Goal: Complete application form: Complete application form

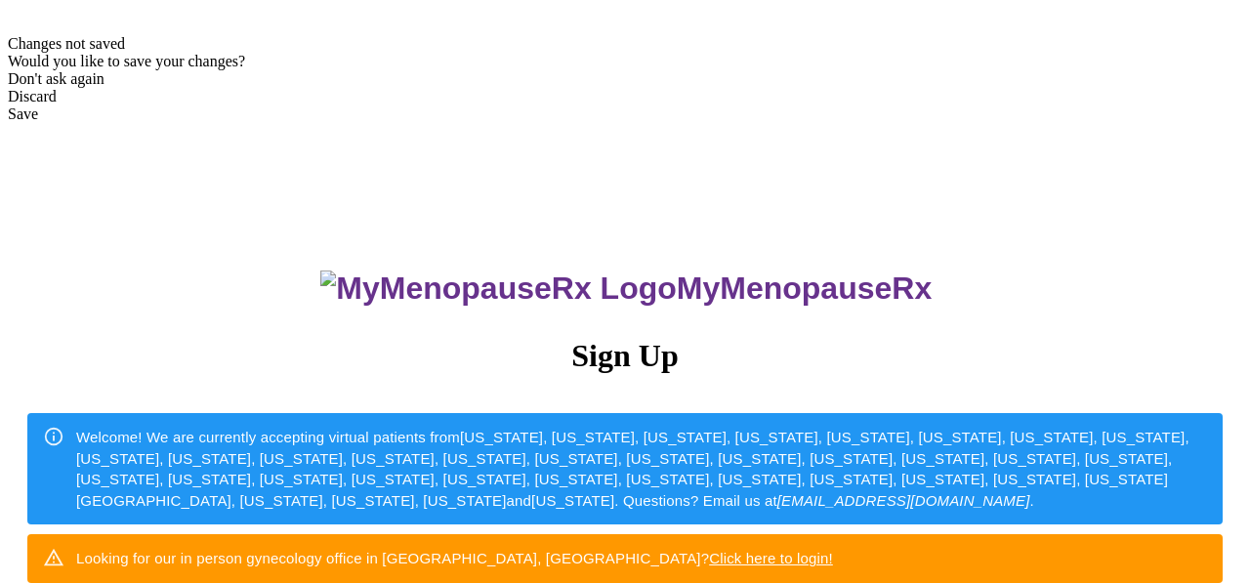
scroll to position [607, 0]
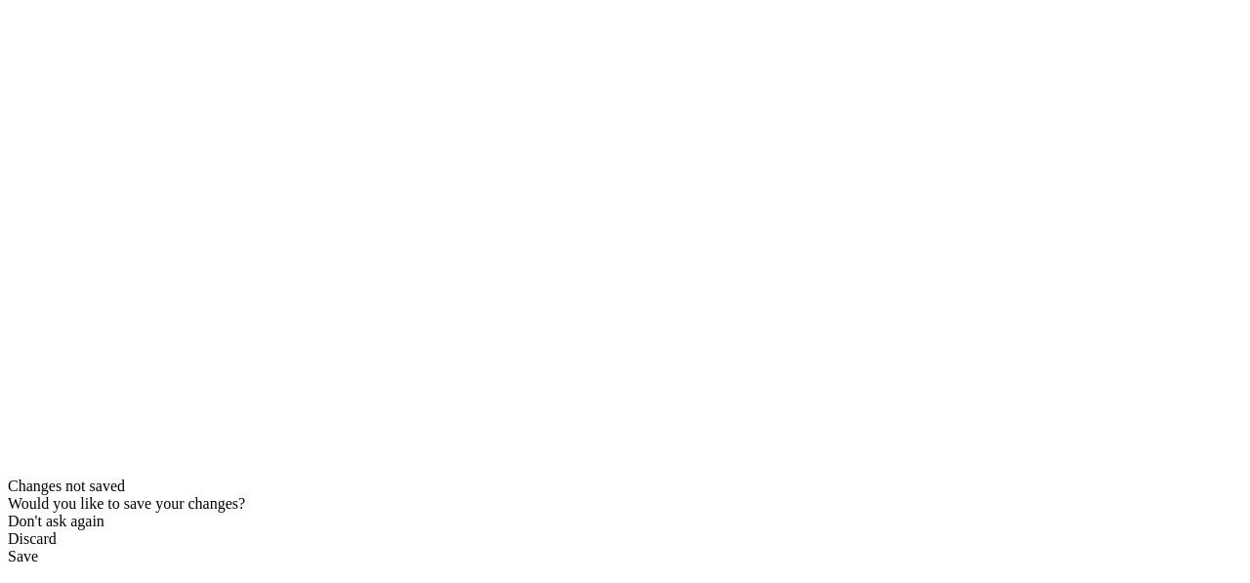
type input "[EMAIL_ADDRESS][DOMAIN_NAME]"
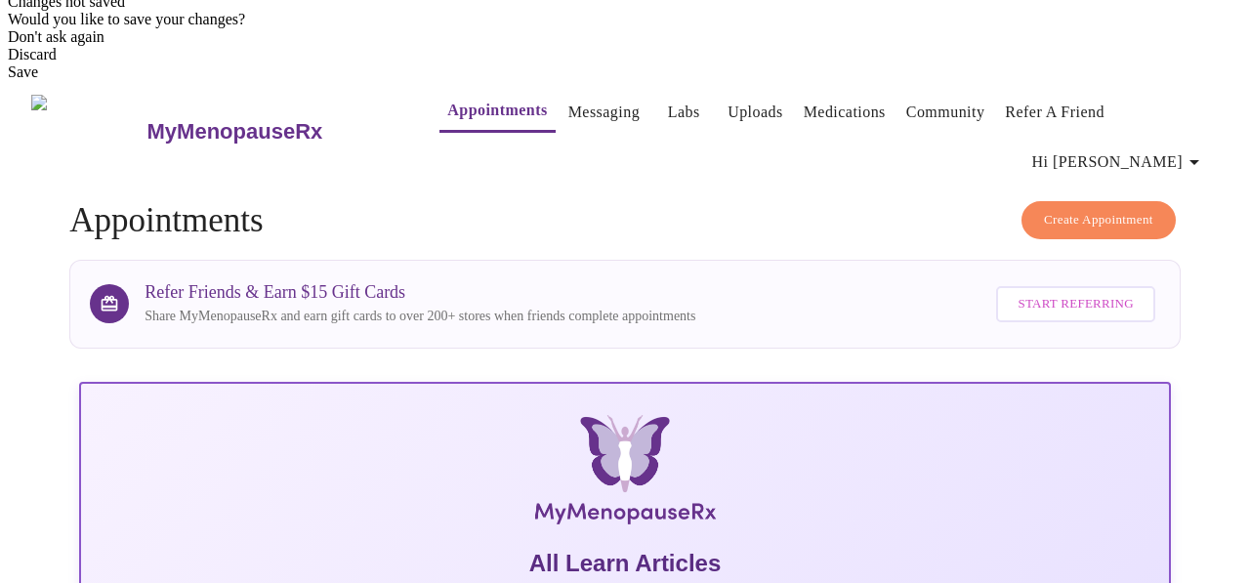
scroll to position [599, 0]
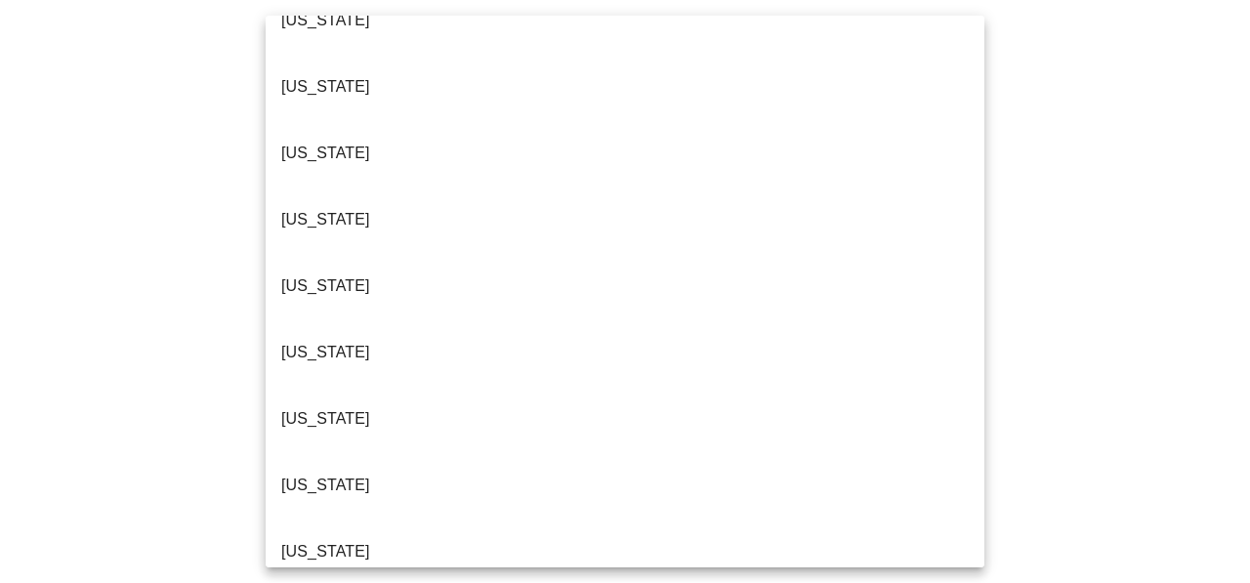
scroll to position [318, 0]
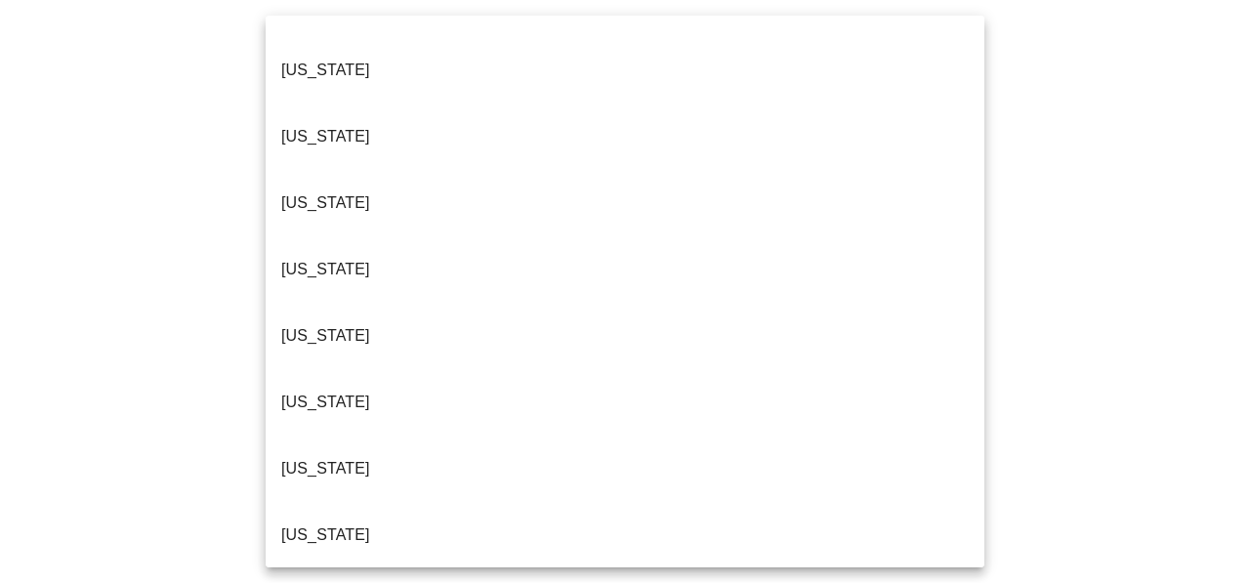
click at [532, 502] on li "[US_STATE]" at bounding box center [625, 535] width 719 height 66
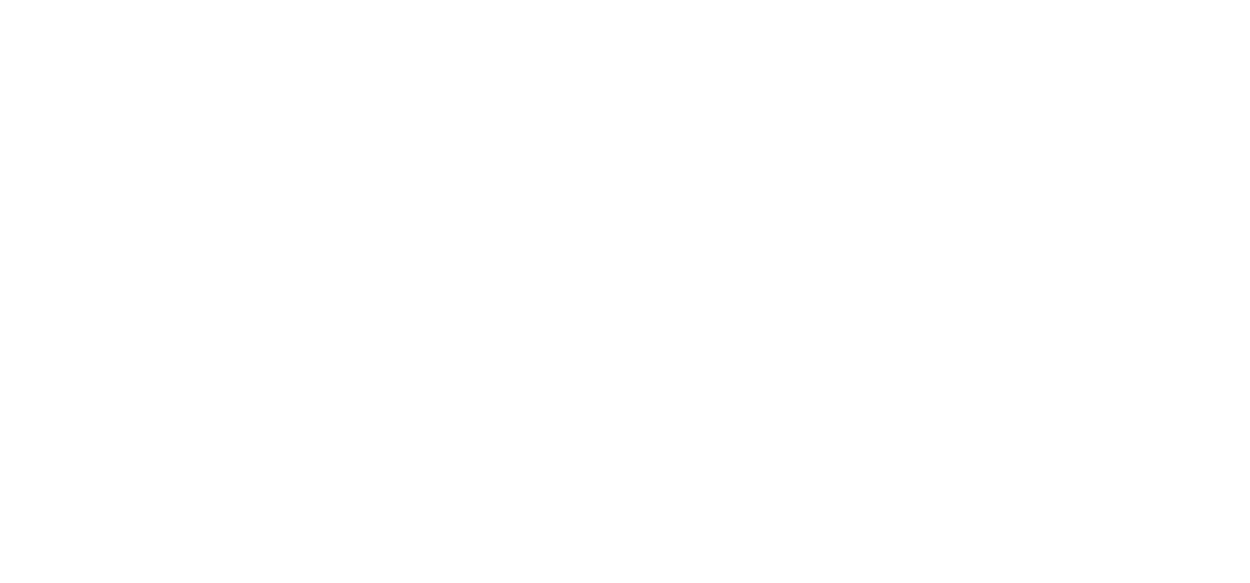
scroll to position [212, 0]
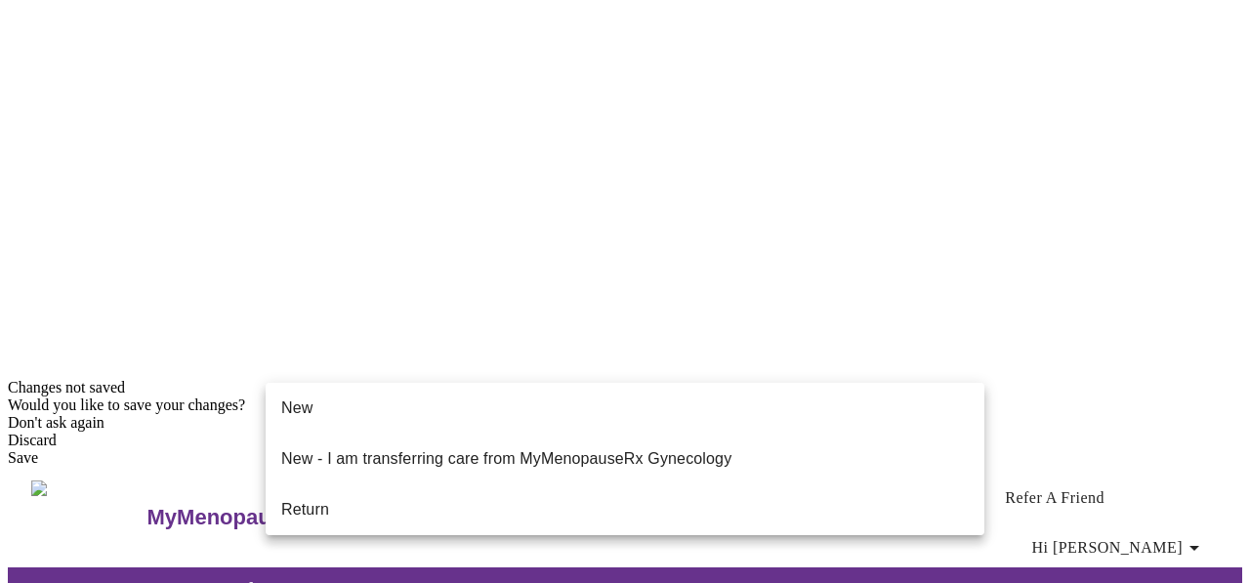
click at [603, 492] on li "Return" at bounding box center [625, 509] width 719 height 35
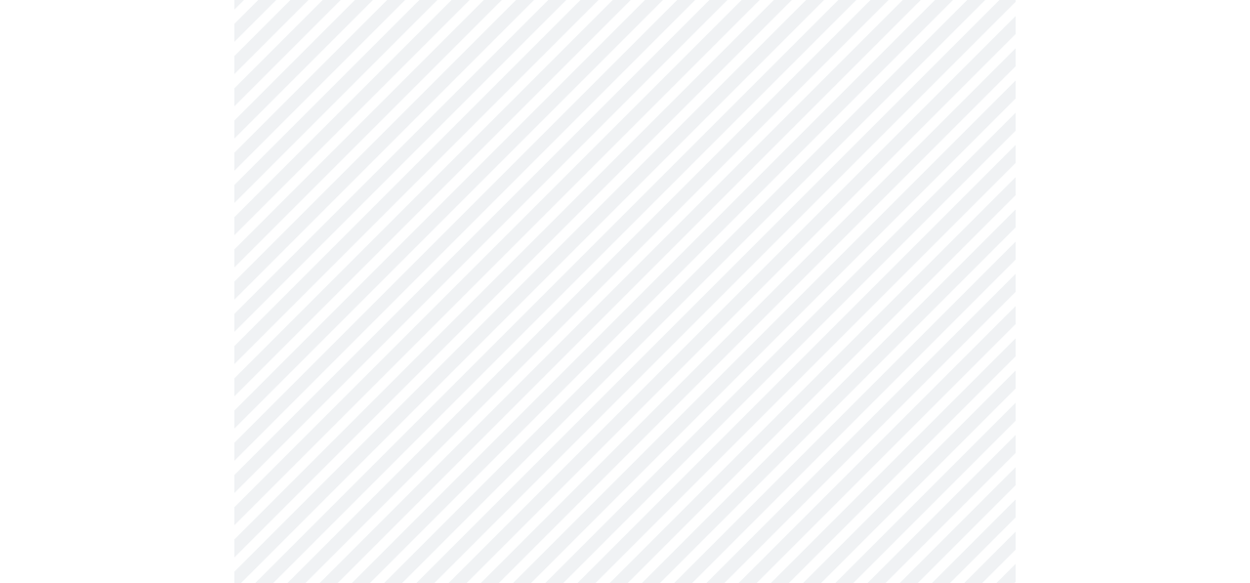
scroll to position [0, 0]
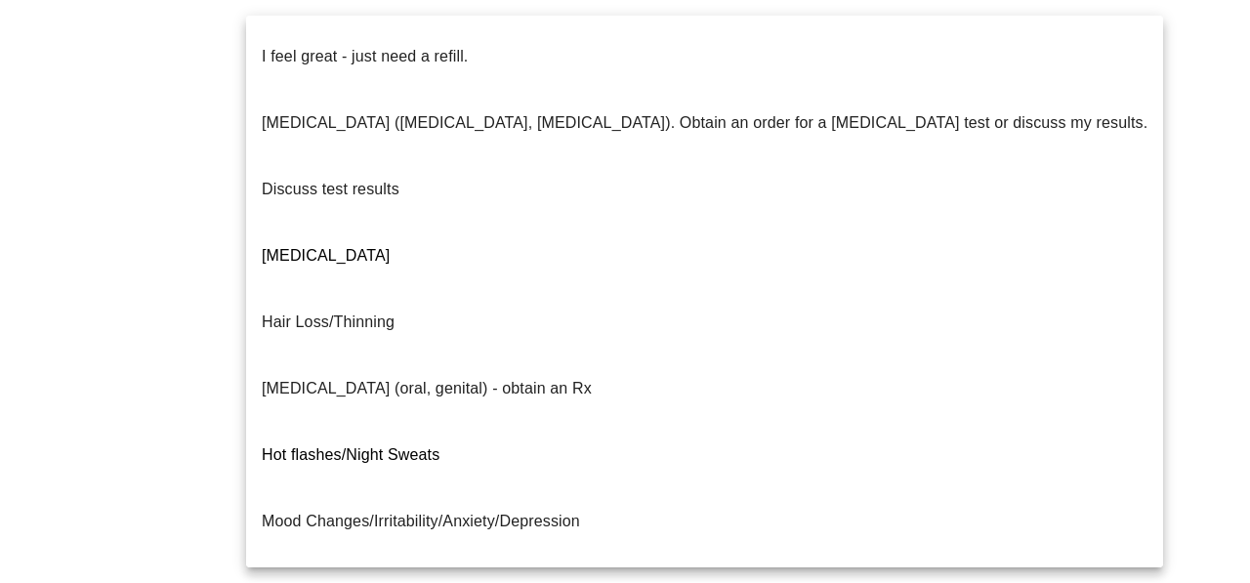
click at [433, 45] on p "I feel great - just need a refill." at bounding box center [365, 56] width 206 height 23
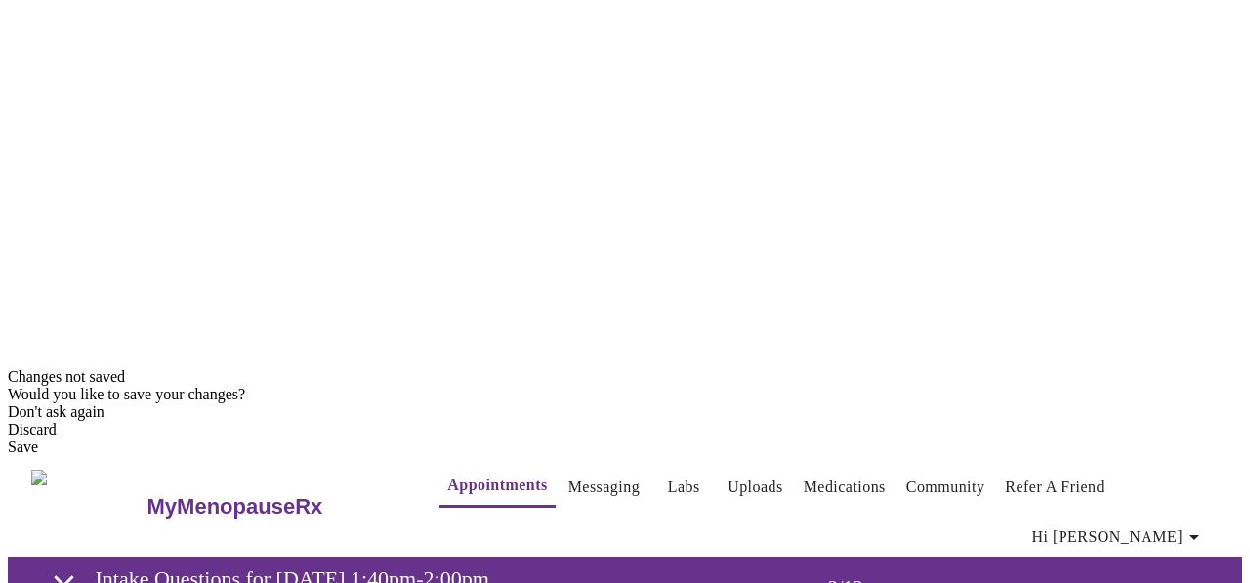
scroll to position [224, 0]
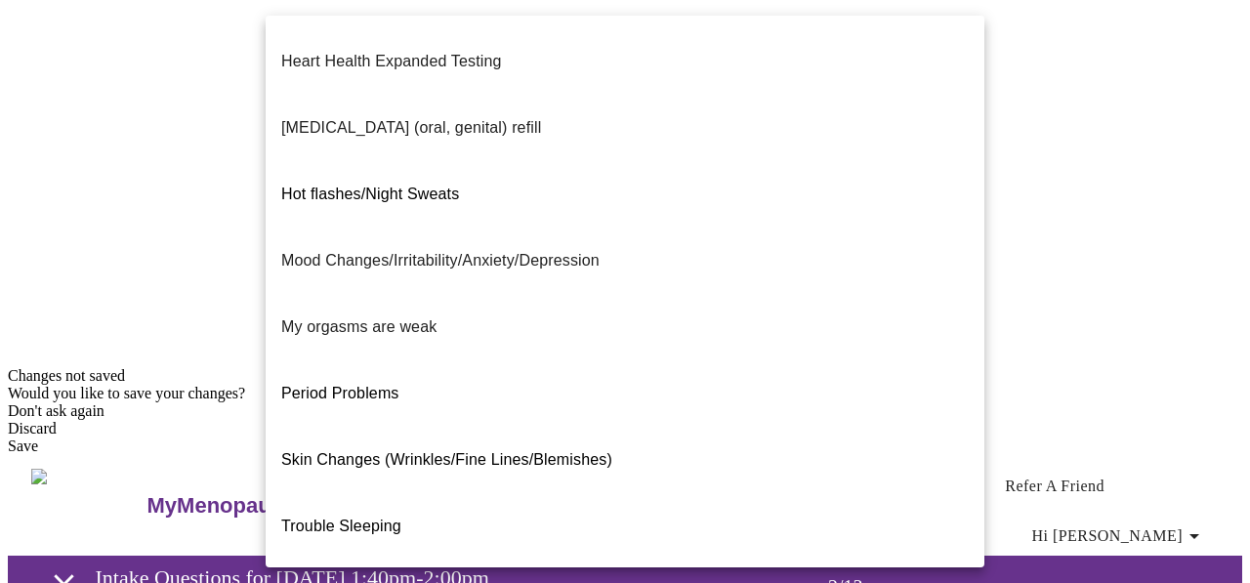
scroll to position [0, 0]
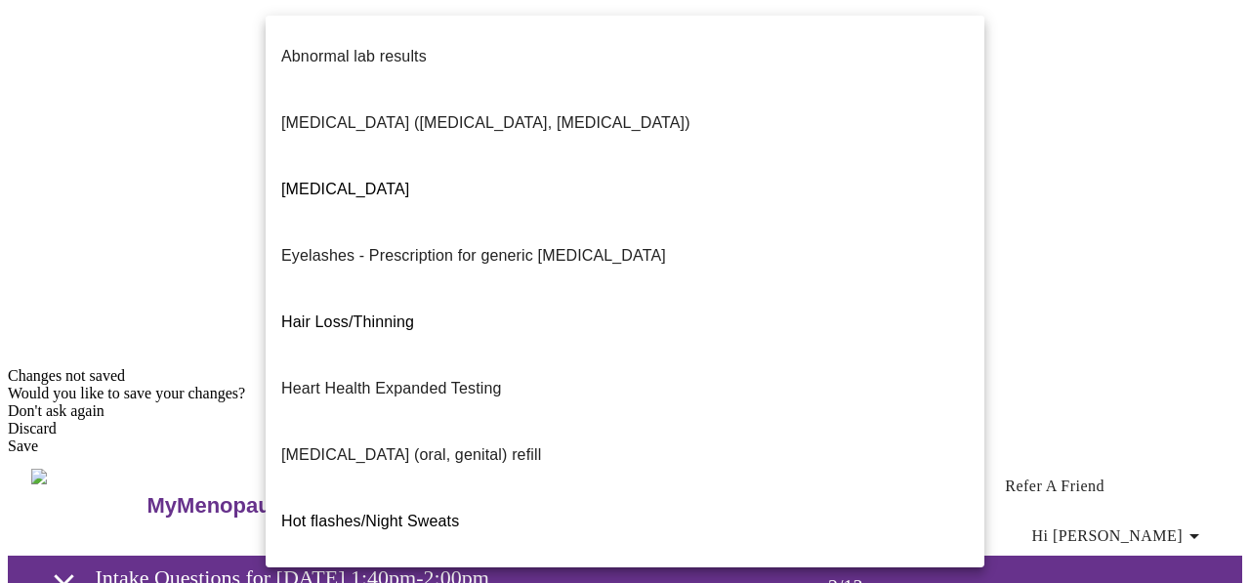
click at [1173, 186] on div at bounding box center [625, 291] width 1250 height 583
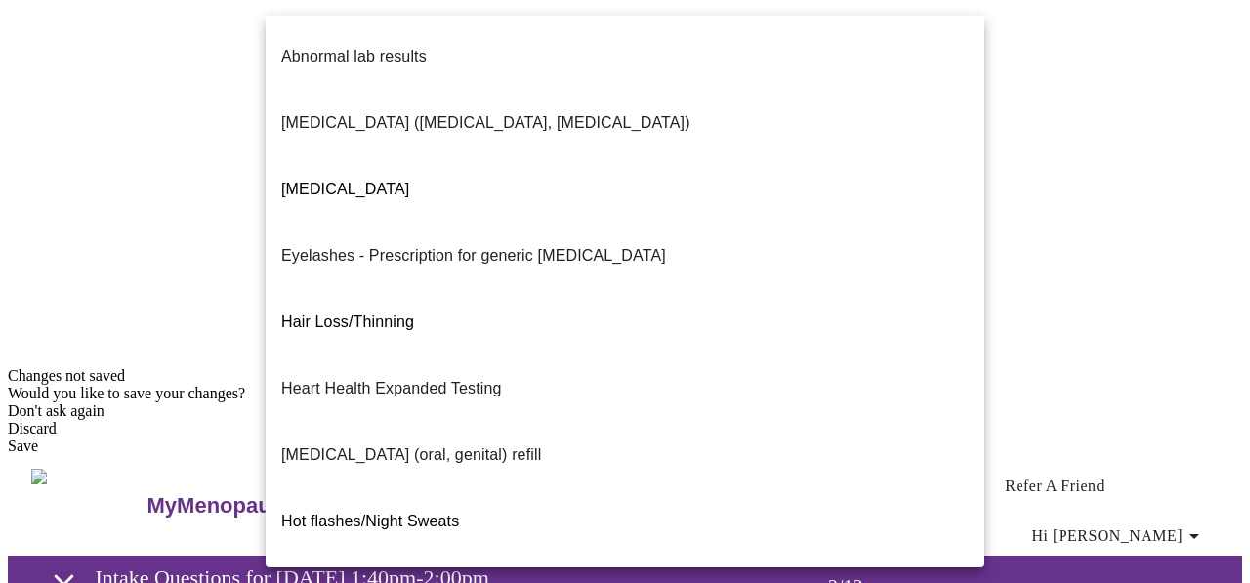
click at [1144, 102] on div at bounding box center [625, 291] width 1250 height 583
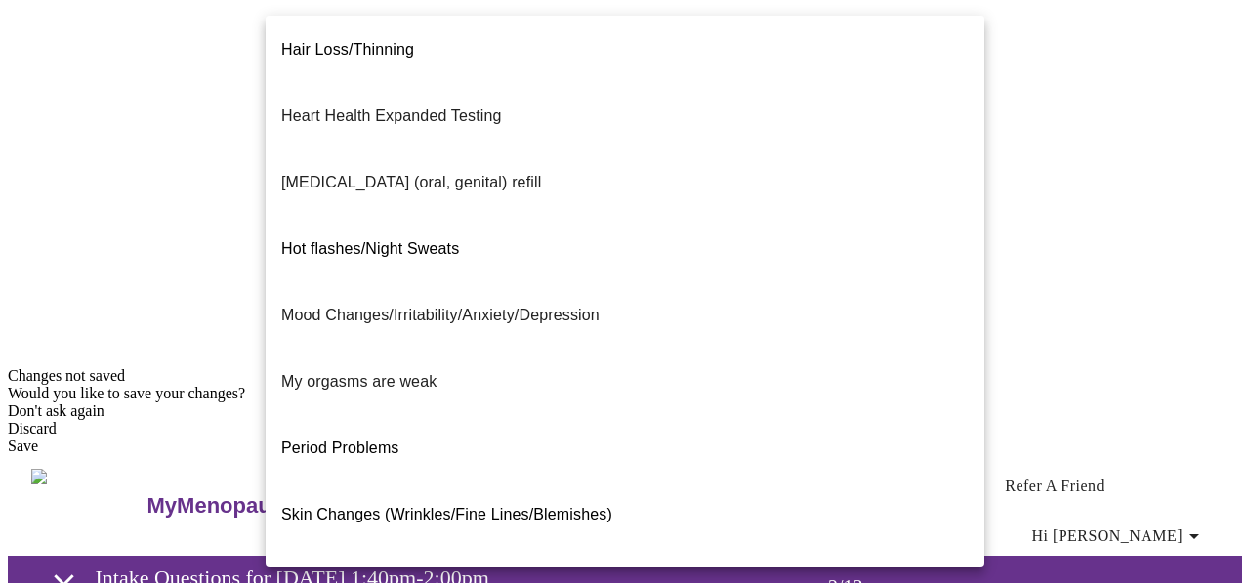
scroll to position [327, 0]
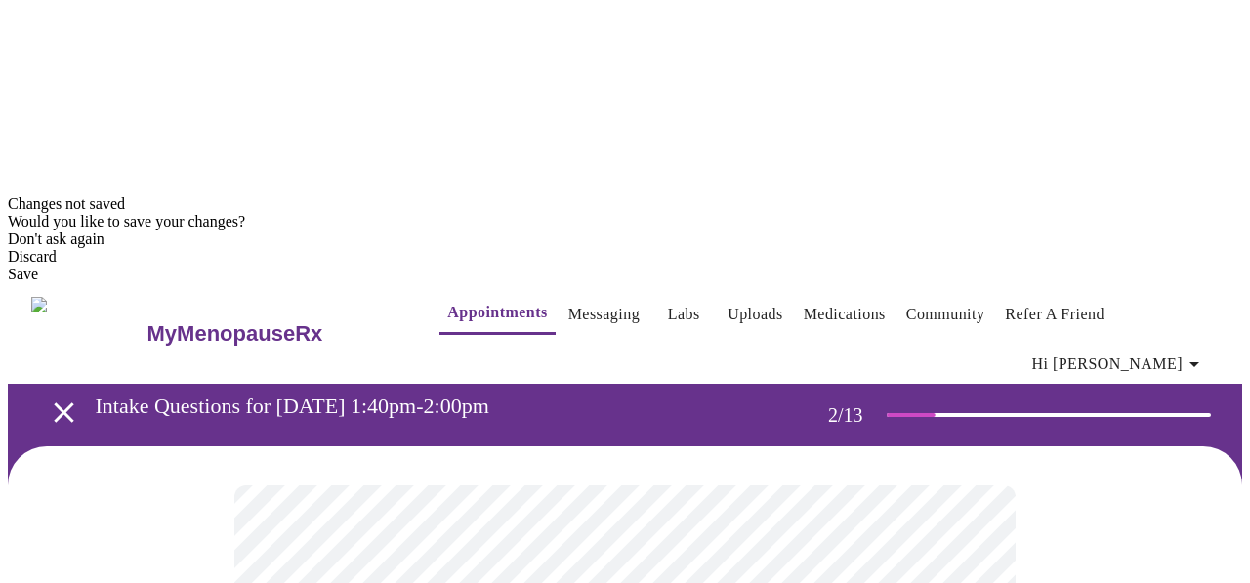
scroll to position [400, 0]
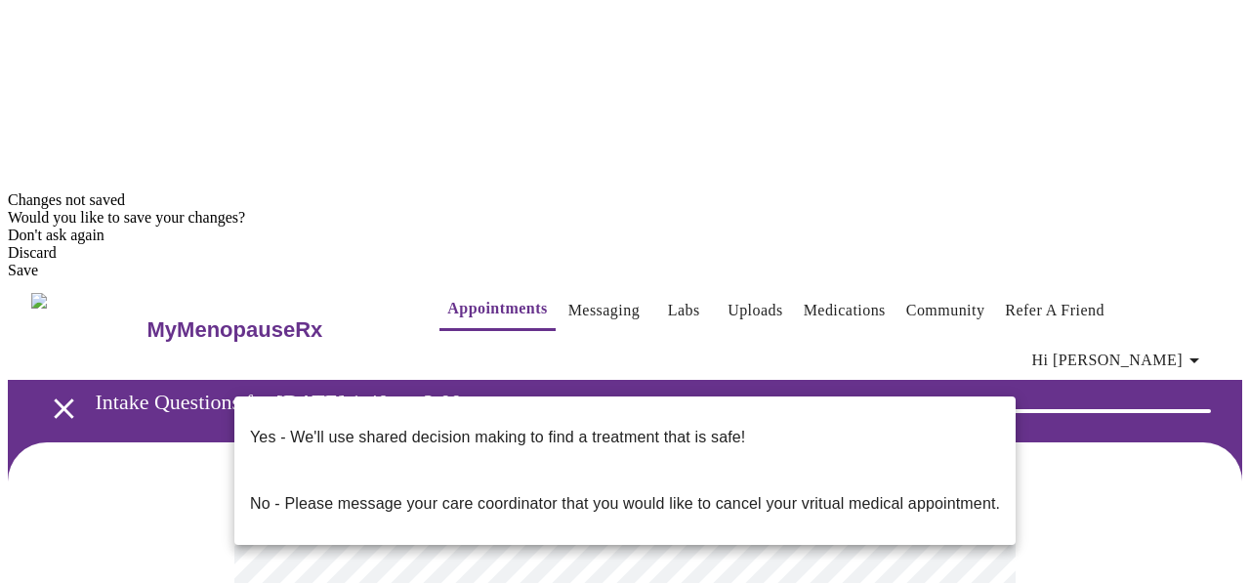
click at [785, 408] on li "Yes - We'll use shared decision making to find a treatment that is safe!" at bounding box center [624, 437] width 781 height 66
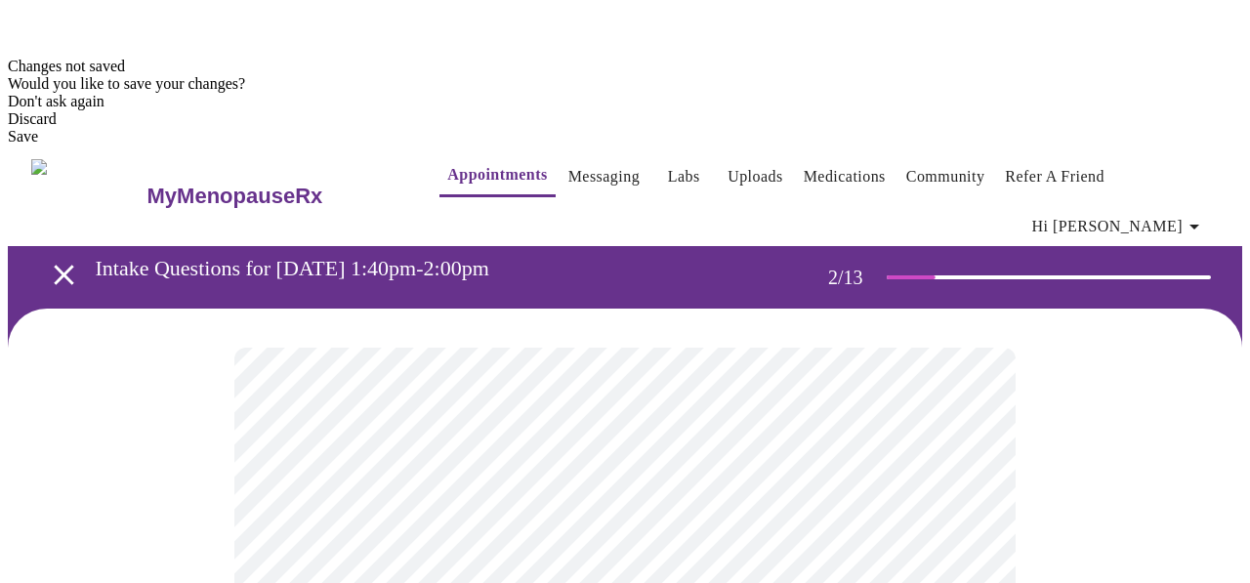
scroll to position [608, 0]
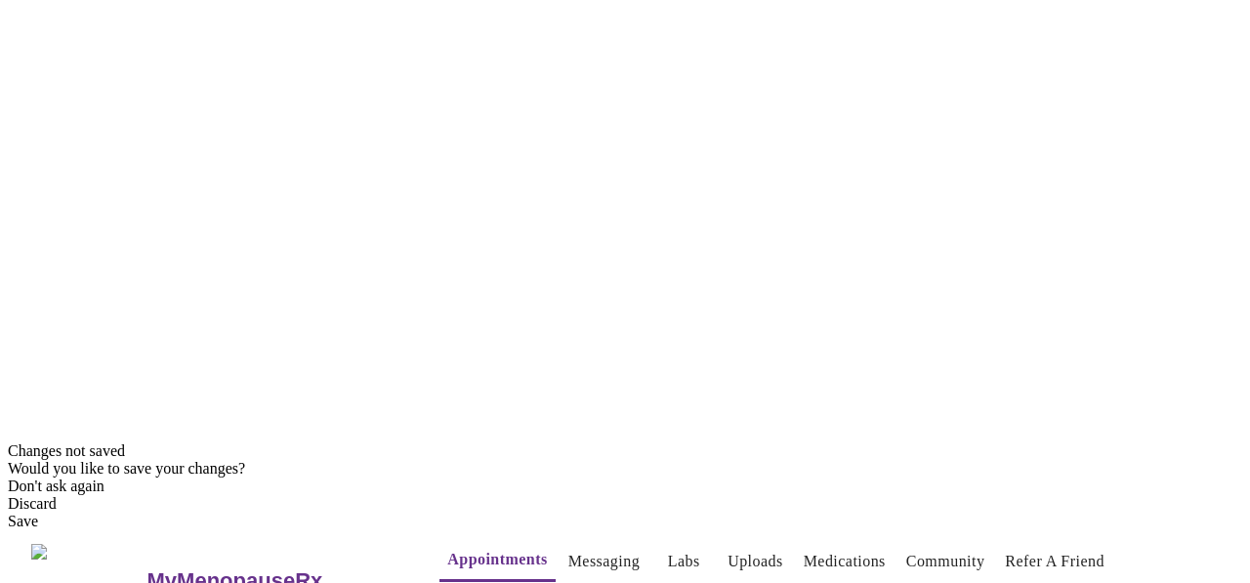
scroll to position [150, 0]
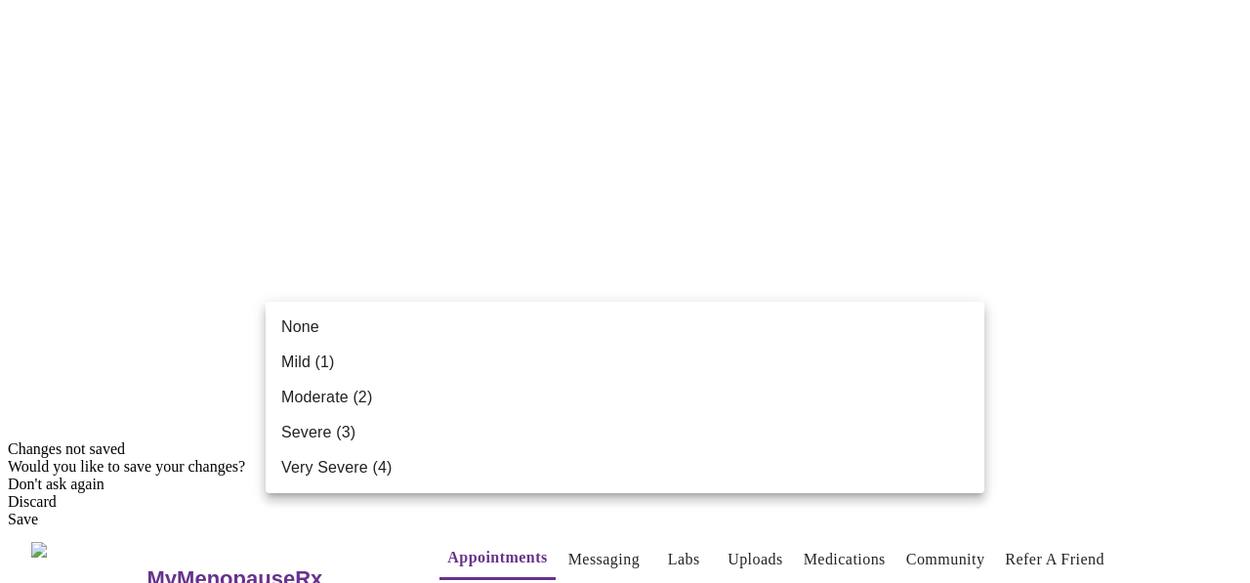
click at [880, 350] on li "Mild (1)" at bounding box center [625, 362] width 719 height 35
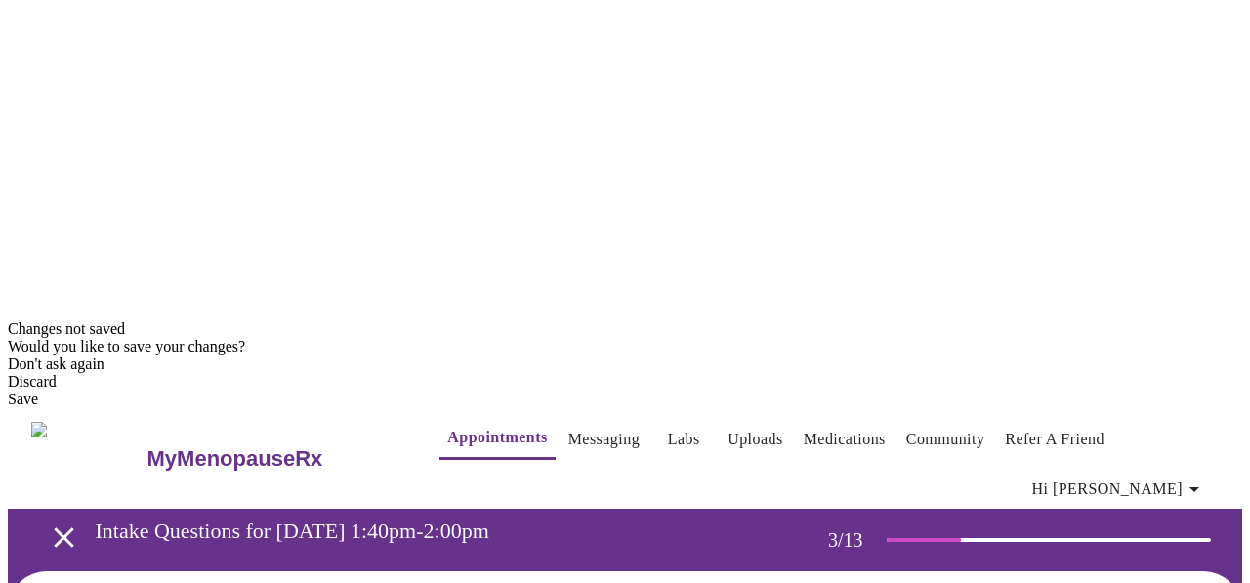
scroll to position [273, 0]
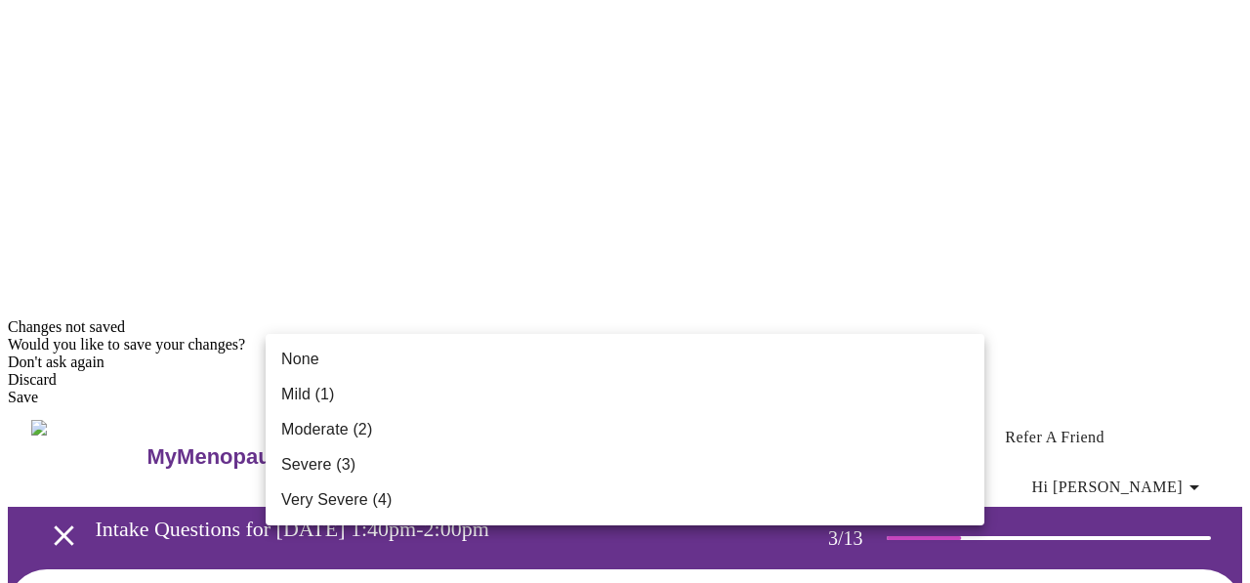
click at [841, 393] on li "Mild (1)" at bounding box center [625, 394] width 719 height 35
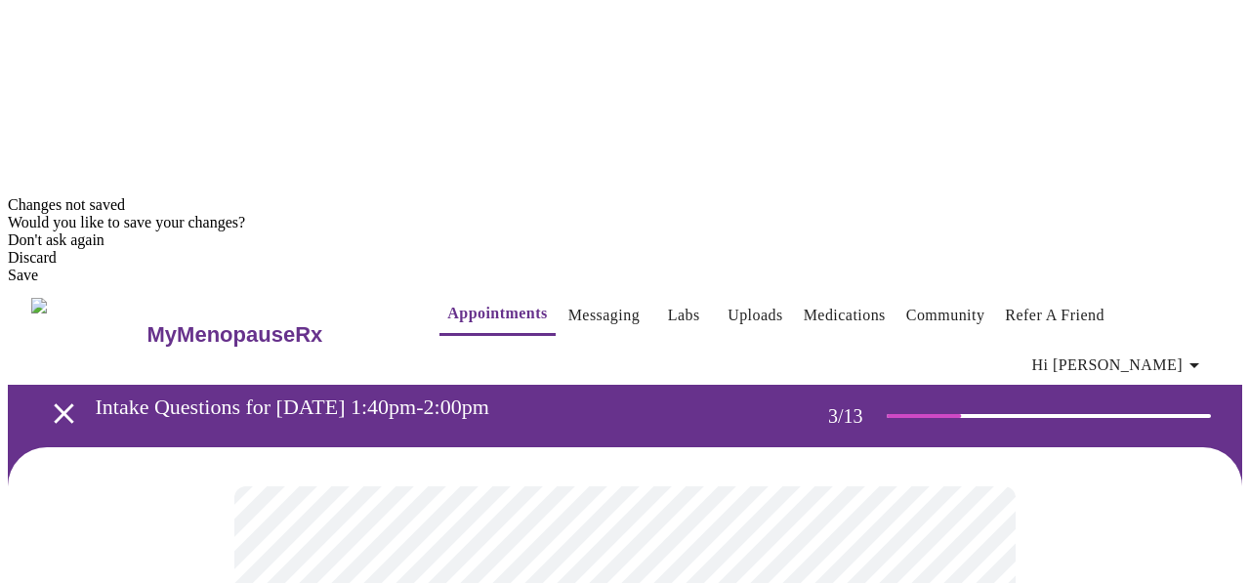
scroll to position [403, 0]
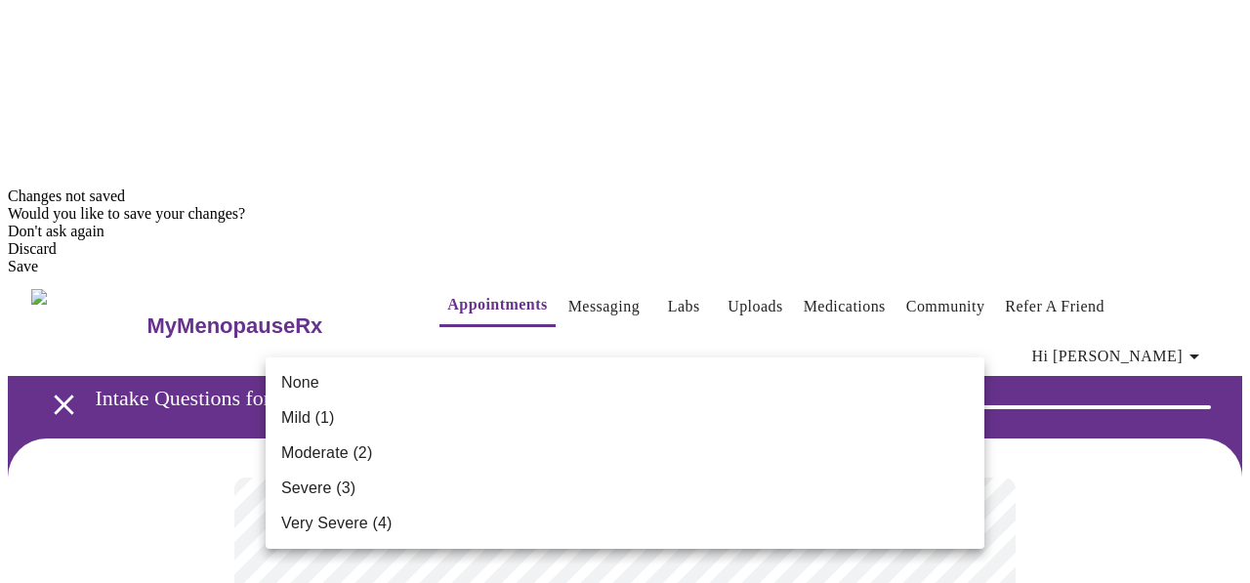
click at [820, 419] on li "Mild (1)" at bounding box center [625, 418] width 719 height 35
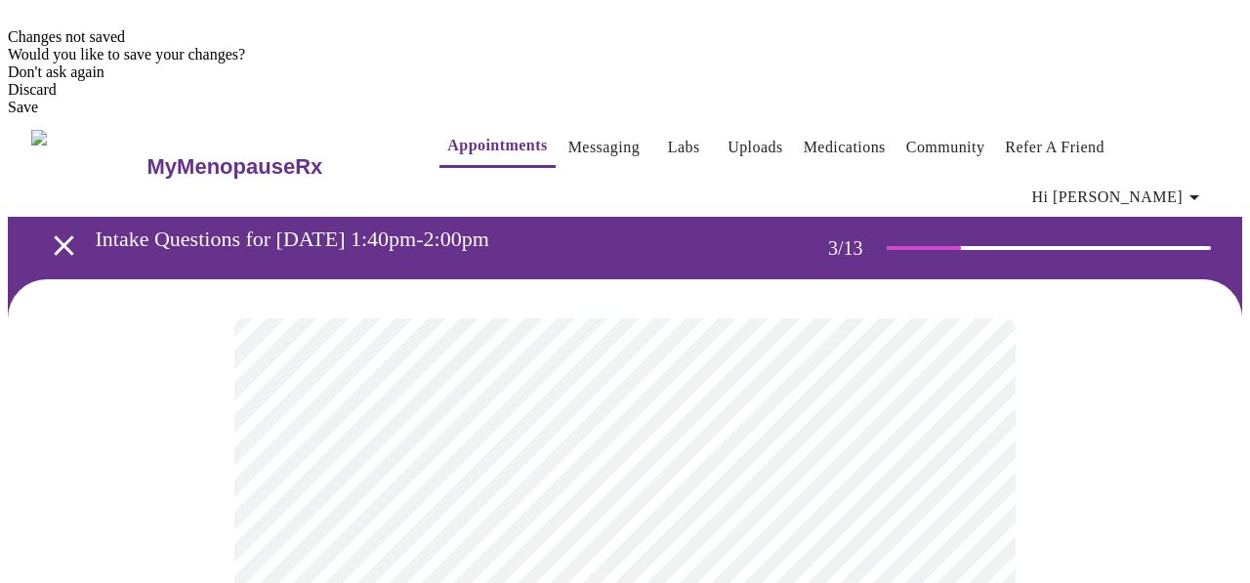
scroll to position [564, 0]
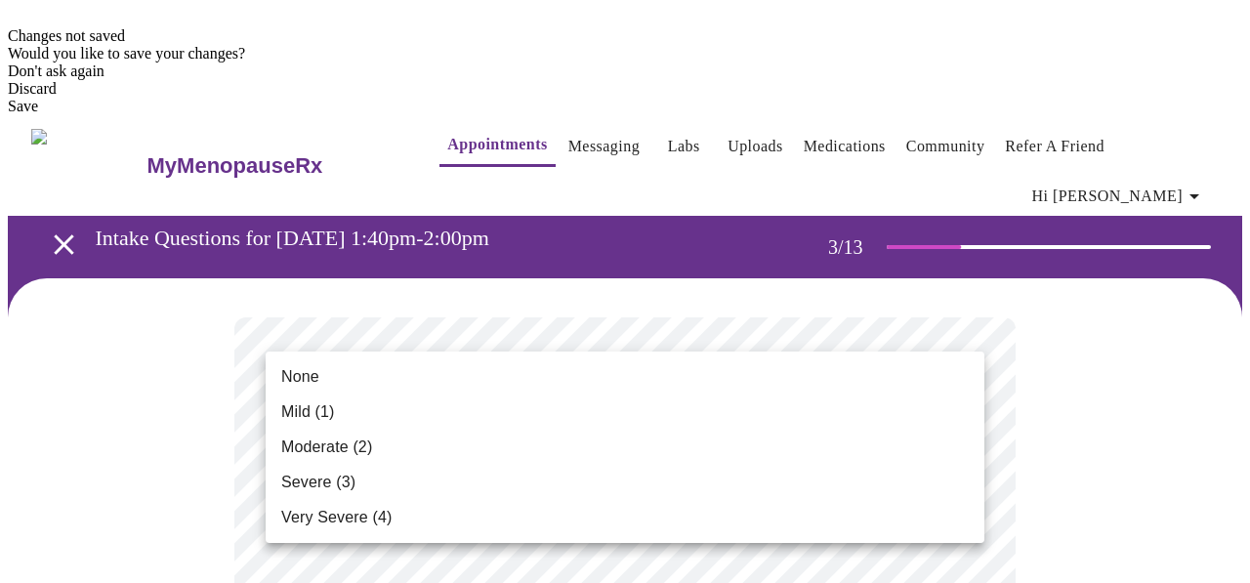
click at [784, 398] on li "Mild (1)" at bounding box center [625, 412] width 719 height 35
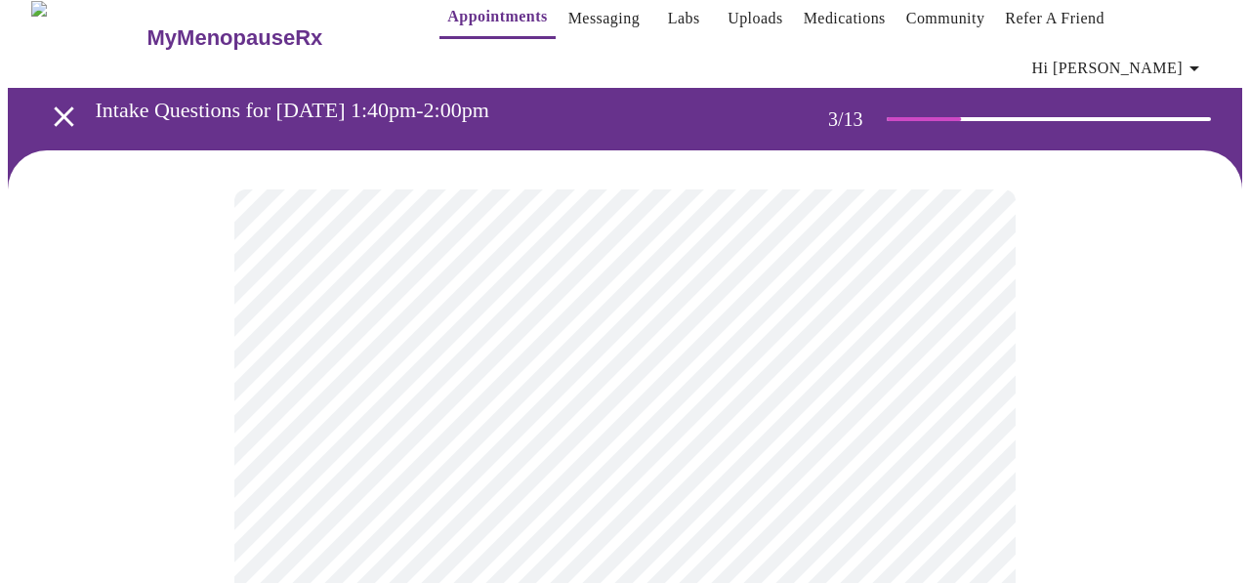
scroll to position [717, 0]
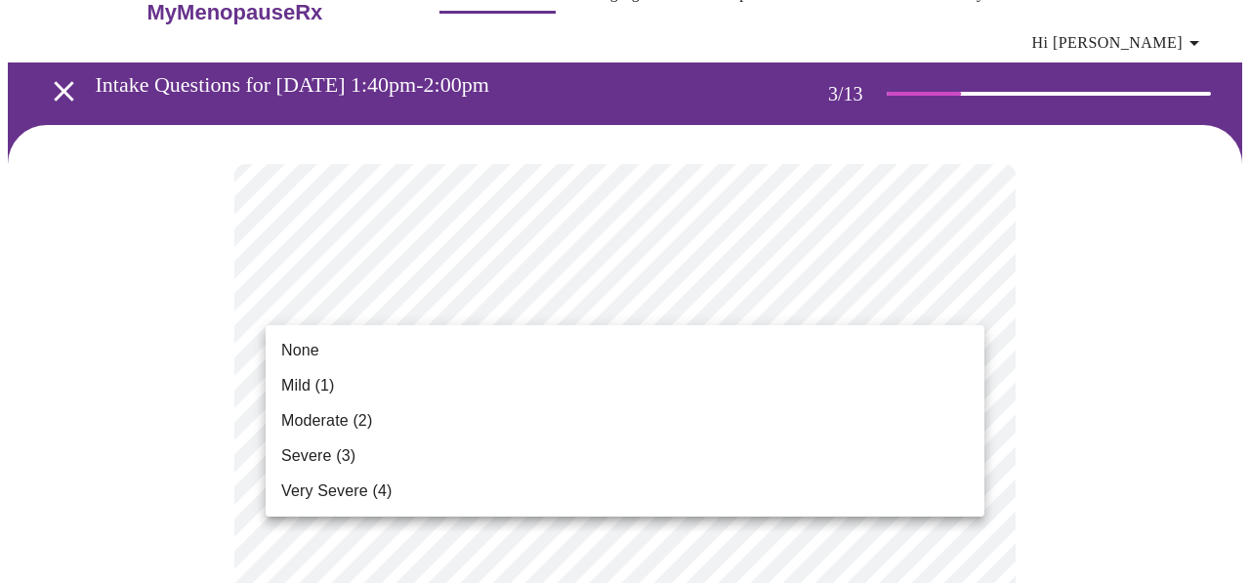
click at [748, 402] on li "Mild (1)" at bounding box center [625, 385] width 719 height 35
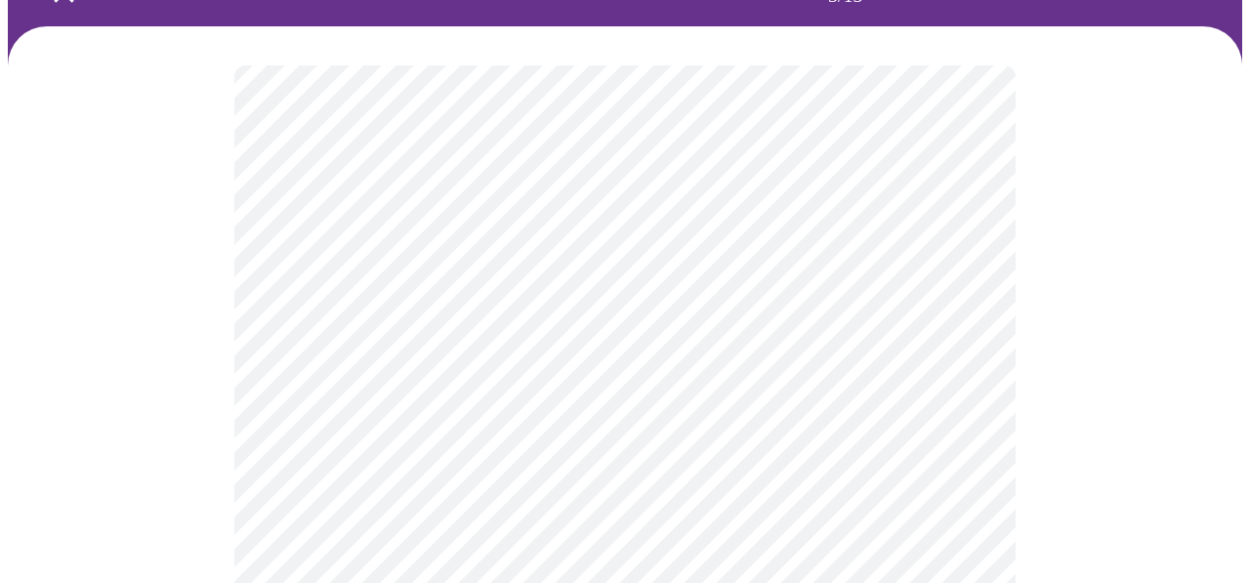
scroll to position [825, 0]
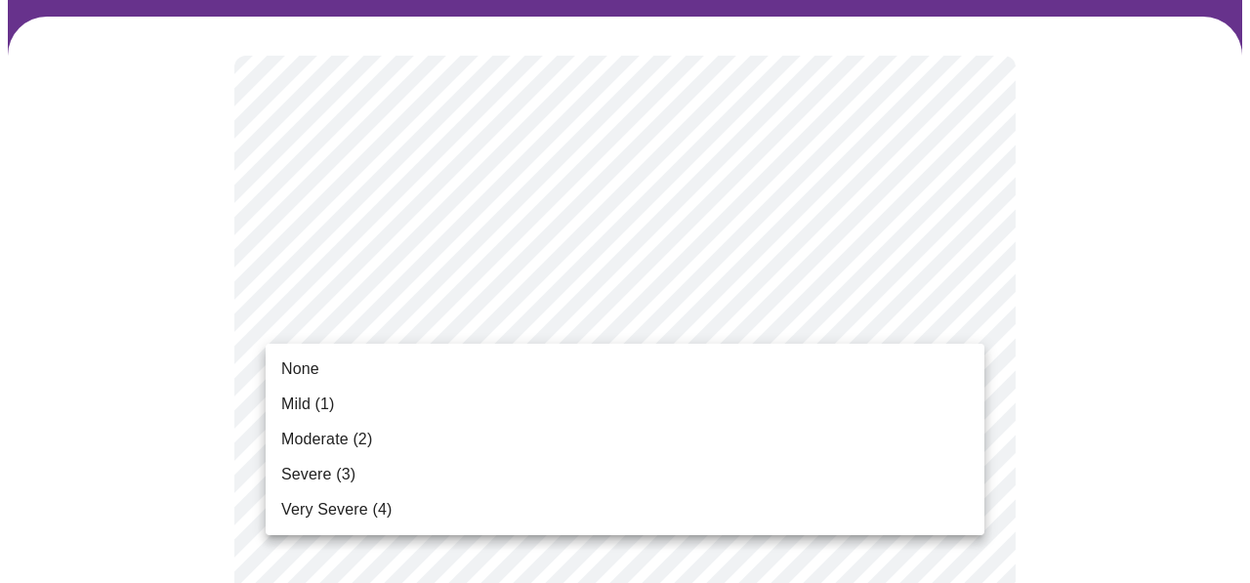
click at [739, 401] on li "Mild (1)" at bounding box center [625, 404] width 719 height 35
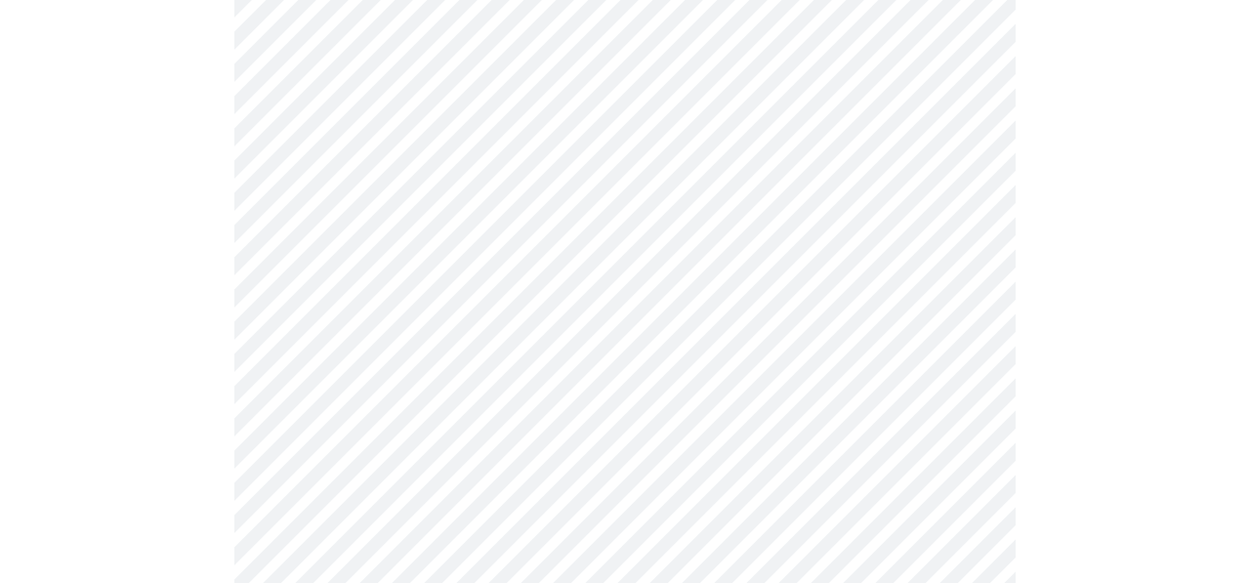
scroll to position [981, 0]
click at [722, 319] on body "MyMenopauseRx Appointments Messaging Labs Uploads Medications Community Refer a…" at bounding box center [625, 593] width 1235 height 3133
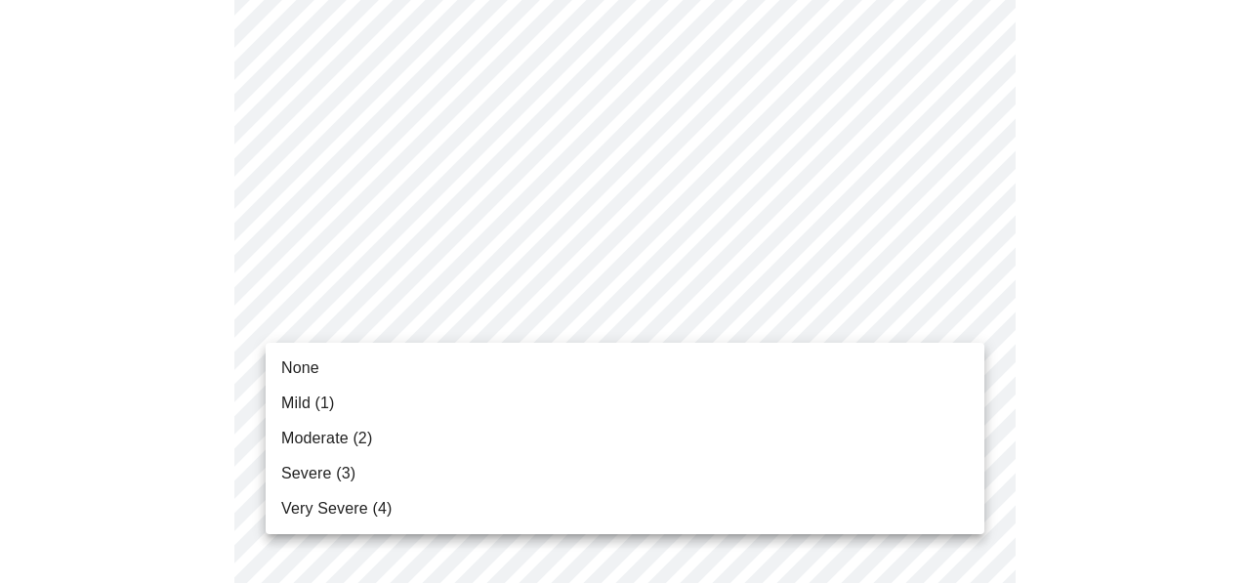
click at [707, 401] on li "Mild (1)" at bounding box center [625, 403] width 719 height 35
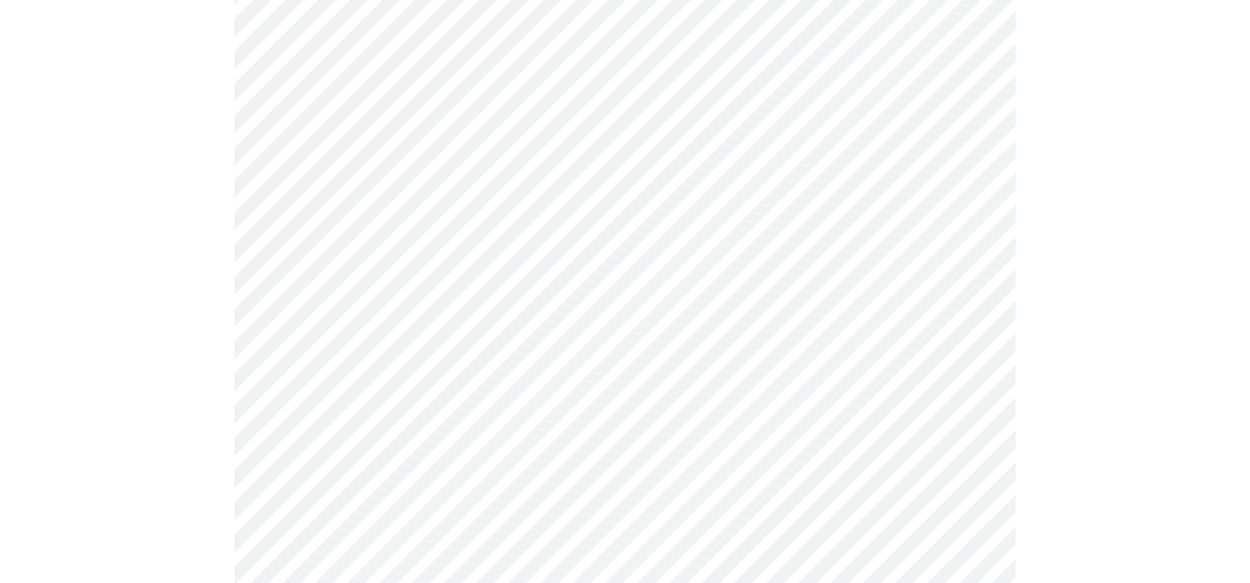
scroll to position [1101, 0]
click at [698, 335] on body "MyMenopauseRx Appointments Messaging Labs Uploads Medications Community Refer a…" at bounding box center [625, 459] width 1235 height 3105
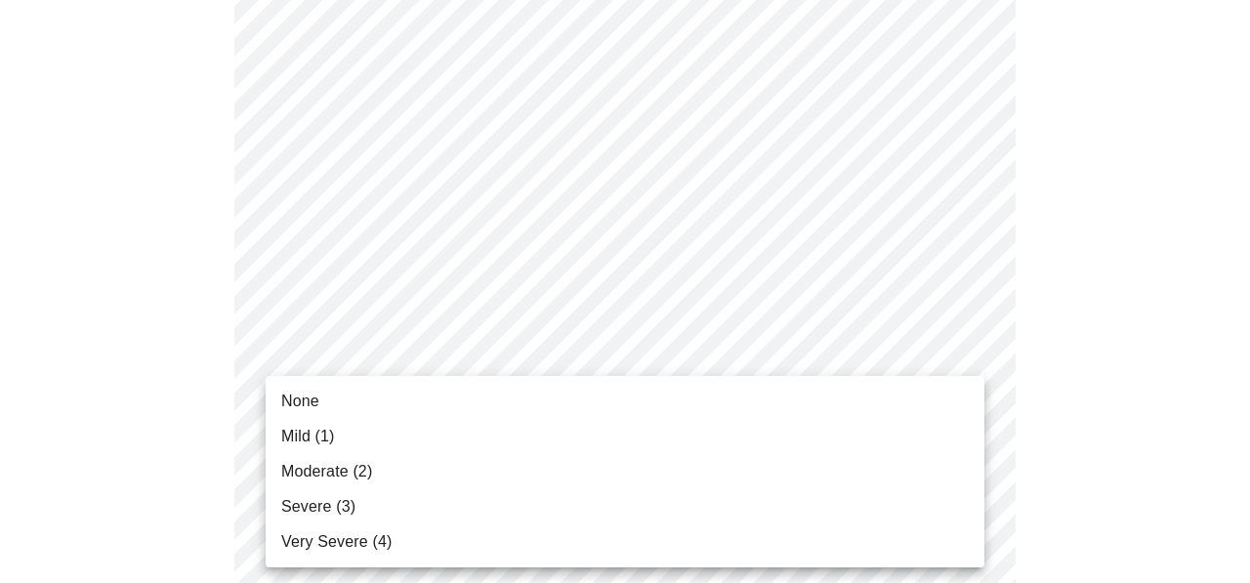
click at [658, 438] on li "Mild (1)" at bounding box center [625, 436] width 719 height 35
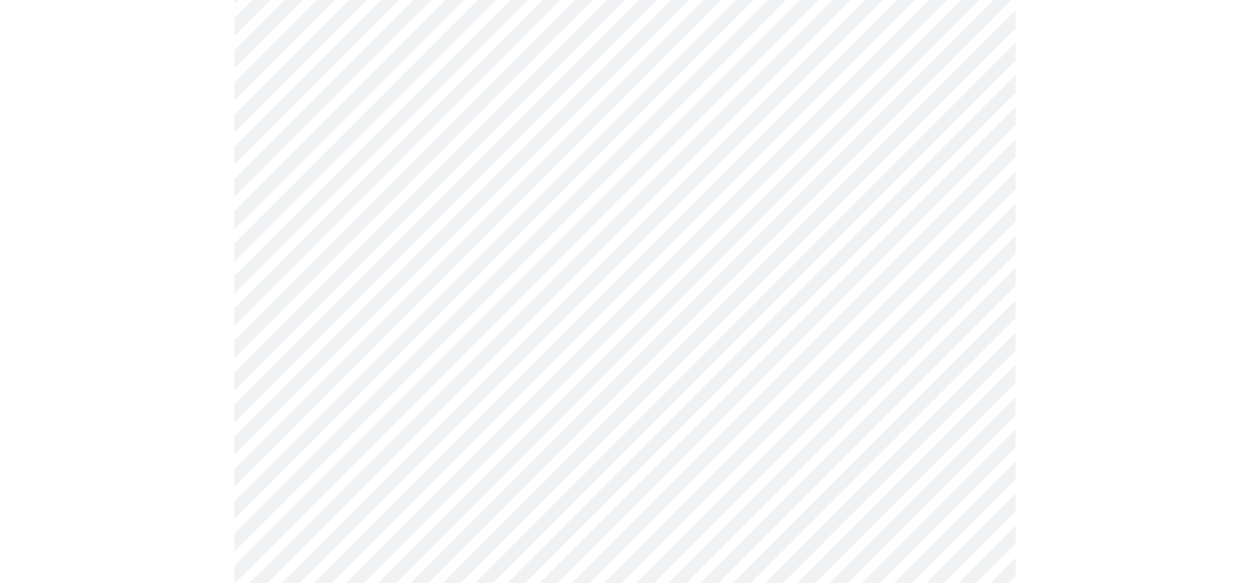
scroll to position [1221, 0]
click at [644, 391] on body "MyMenopauseRx Appointments Messaging Labs Uploads Medications Community Refer a…" at bounding box center [625, 326] width 1235 height 3078
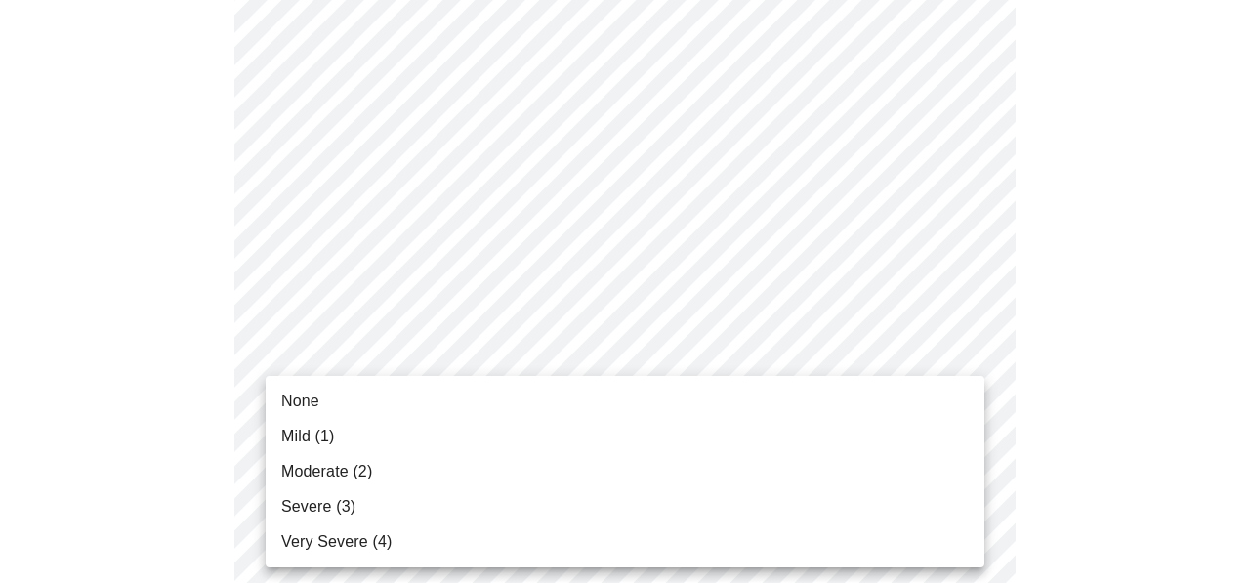
click at [631, 425] on li "Mild (1)" at bounding box center [625, 436] width 719 height 35
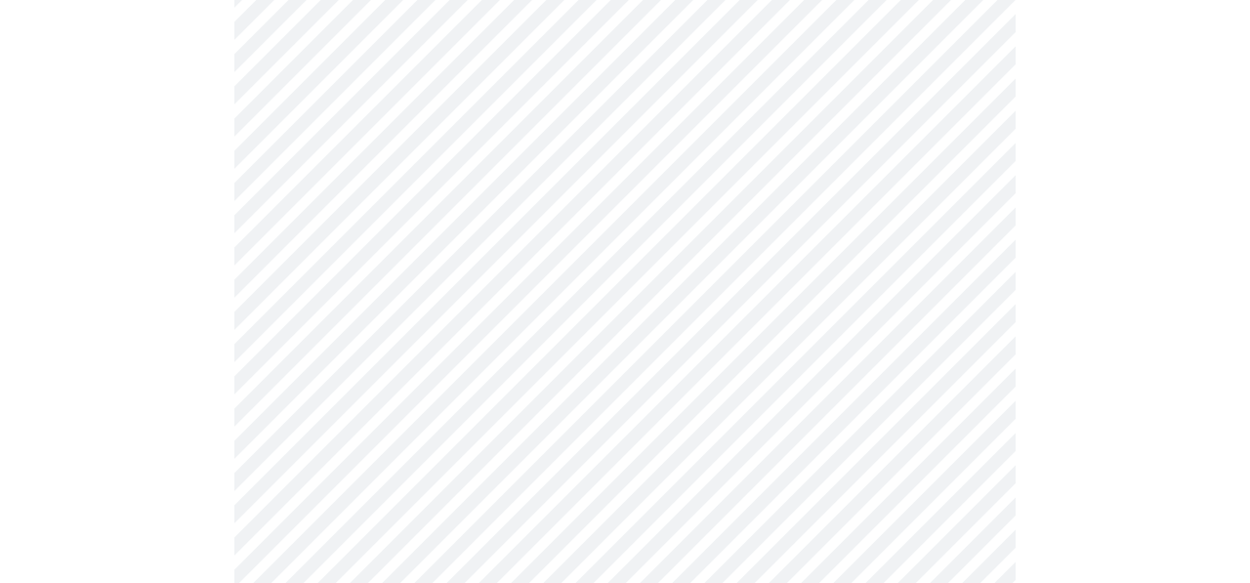
scroll to position [1356, 0]
click at [752, 410] on body "MyMenopauseRx Appointments Messaging Labs Uploads Medications Community Refer a…" at bounding box center [625, 177] width 1235 height 3051
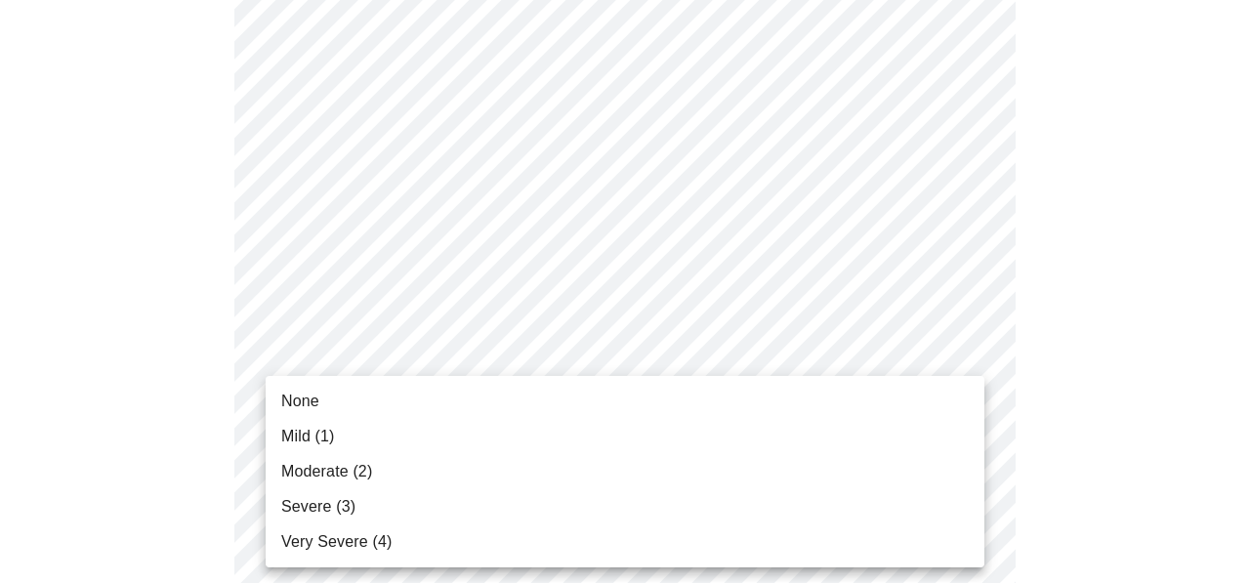
click at [737, 386] on li "None" at bounding box center [625, 401] width 719 height 35
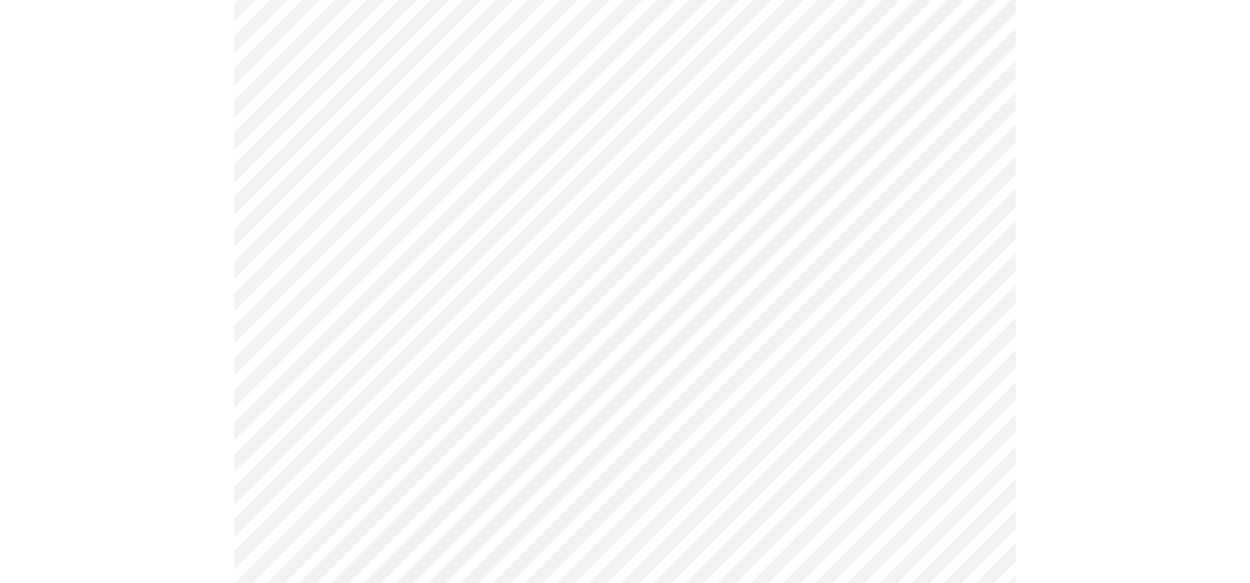
scroll to position [1505, 0]
click at [793, 417] on body "MyMenopauseRx Appointments Messaging Labs Uploads Medications Community Refer a…" at bounding box center [625, 14] width 1235 height 3023
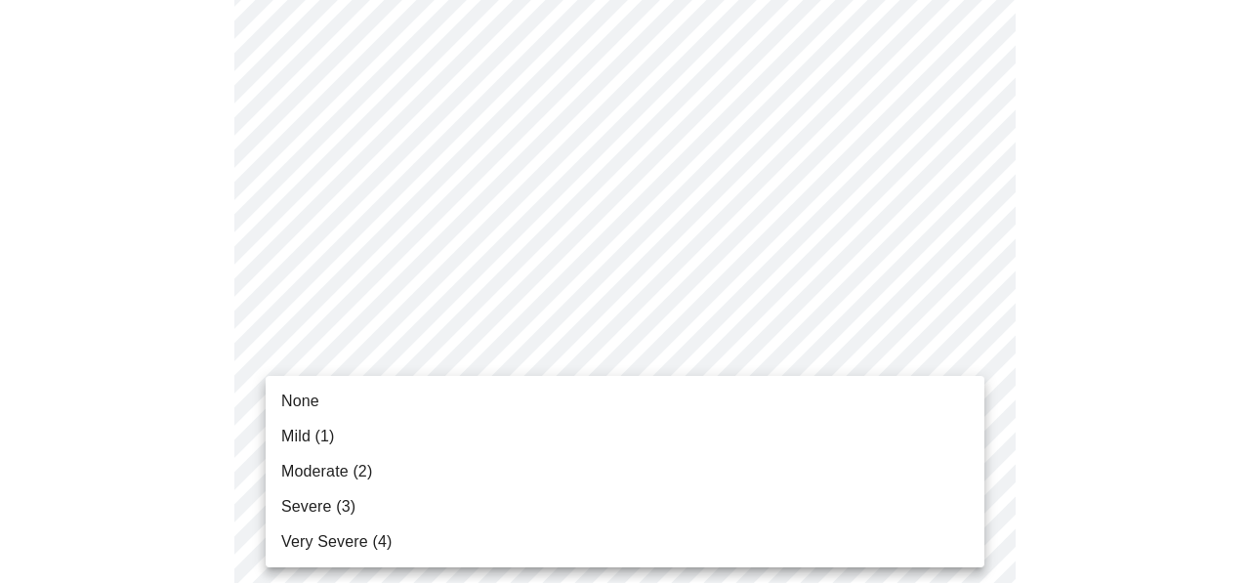
click at [768, 386] on li "None" at bounding box center [625, 401] width 719 height 35
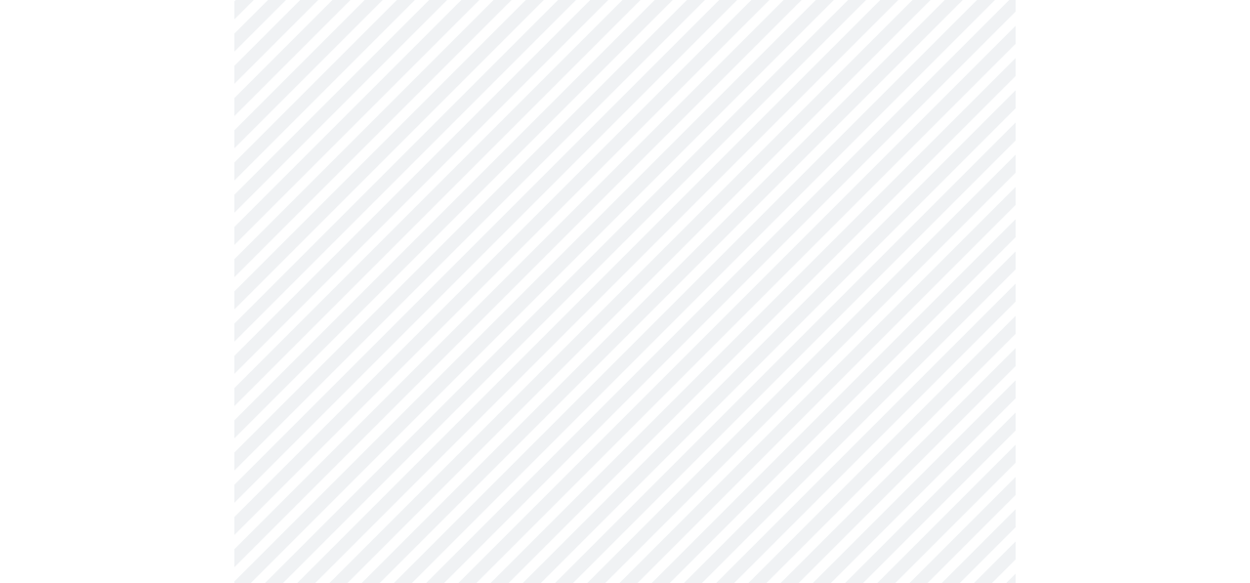
scroll to position [948, 0]
click at [384, 248] on body "MyMenopauseRx Appointments Messaging Labs Uploads Medications Community Refer a…" at bounding box center [625, 373] width 1235 height 2627
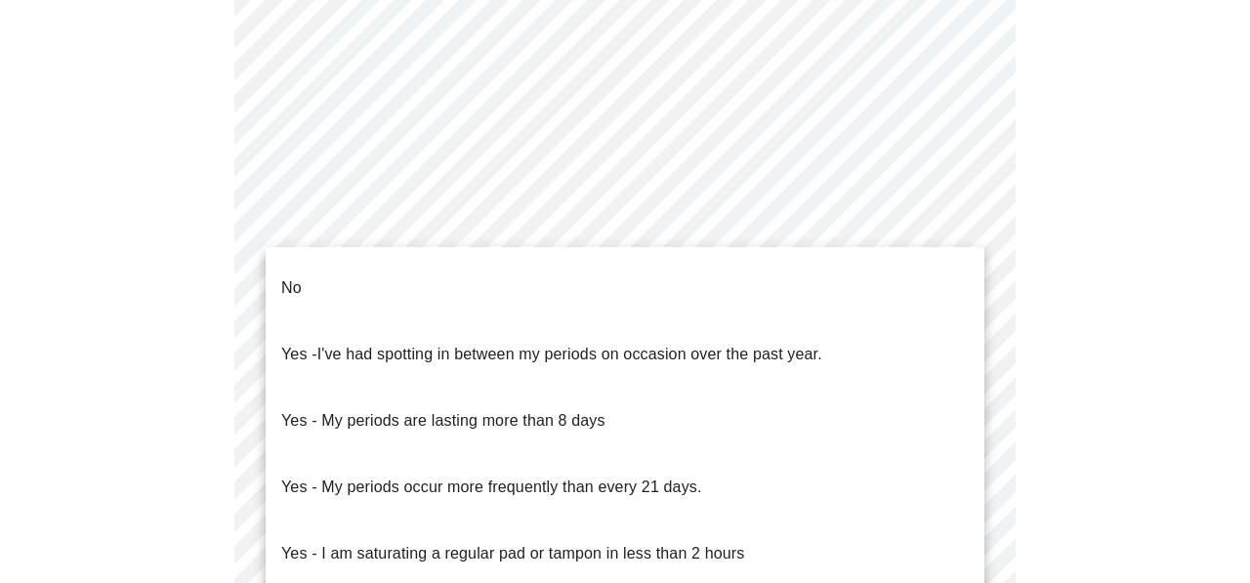
click at [384, 275] on li "No" at bounding box center [625, 288] width 719 height 66
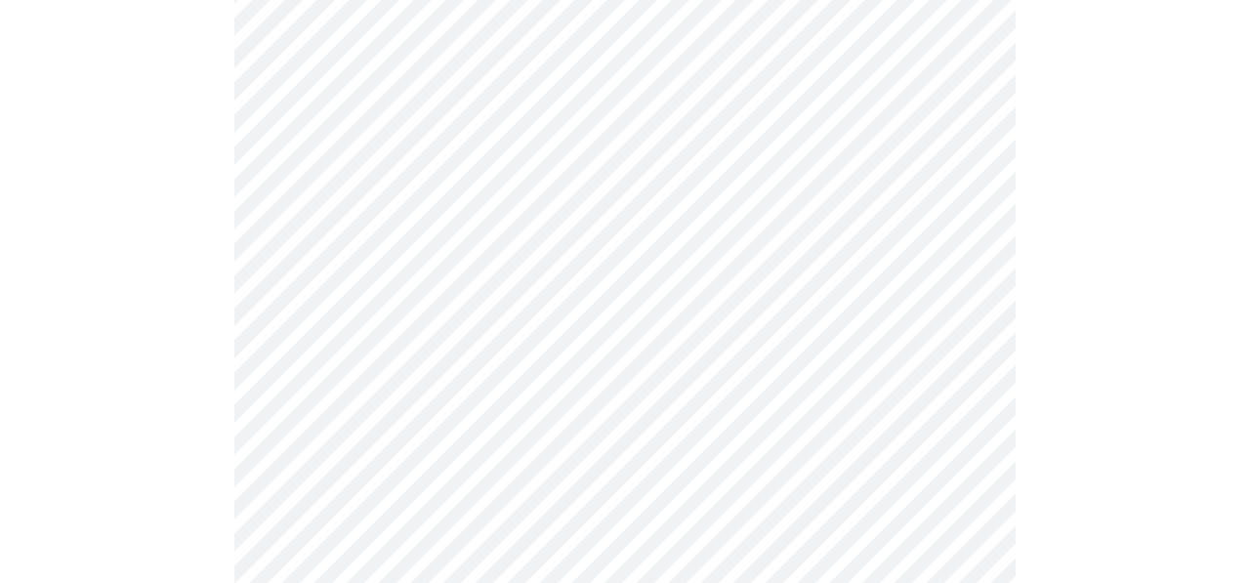
scroll to position [1026, 0]
click at [485, 313] on body "MyMenopauseRx Appointments Messaging Labs Uploads Medications Community Refer a…" at bounding box center [625, 289] width 1235 height 2615
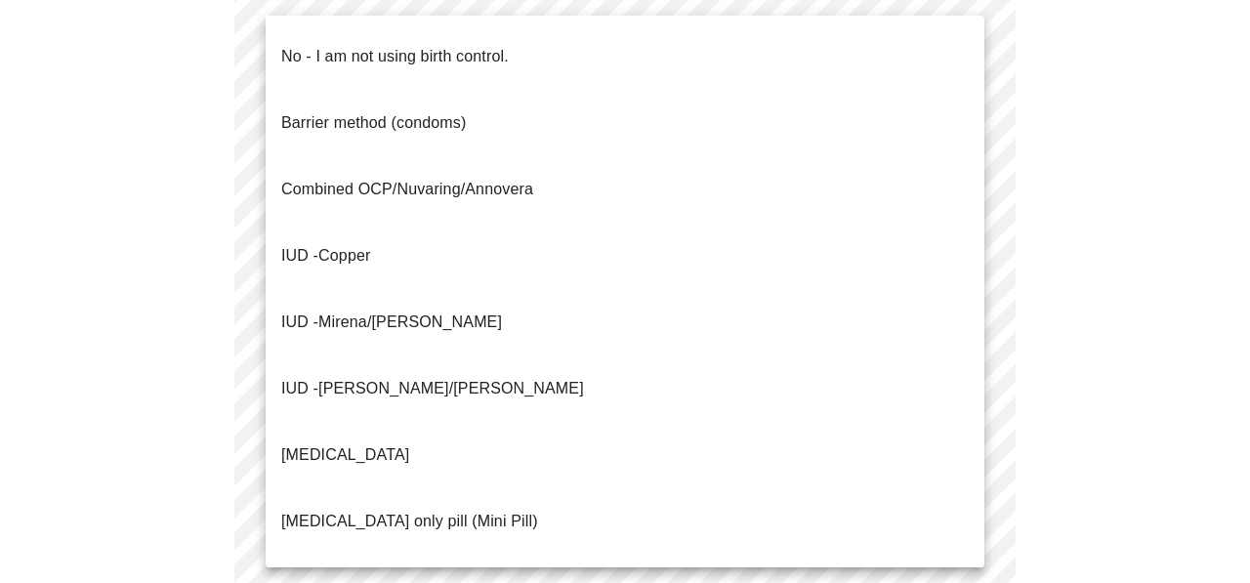
click at [447, 45] on p "No - I am not using birth control." at bounding box center [395, 56] width 228 height 23
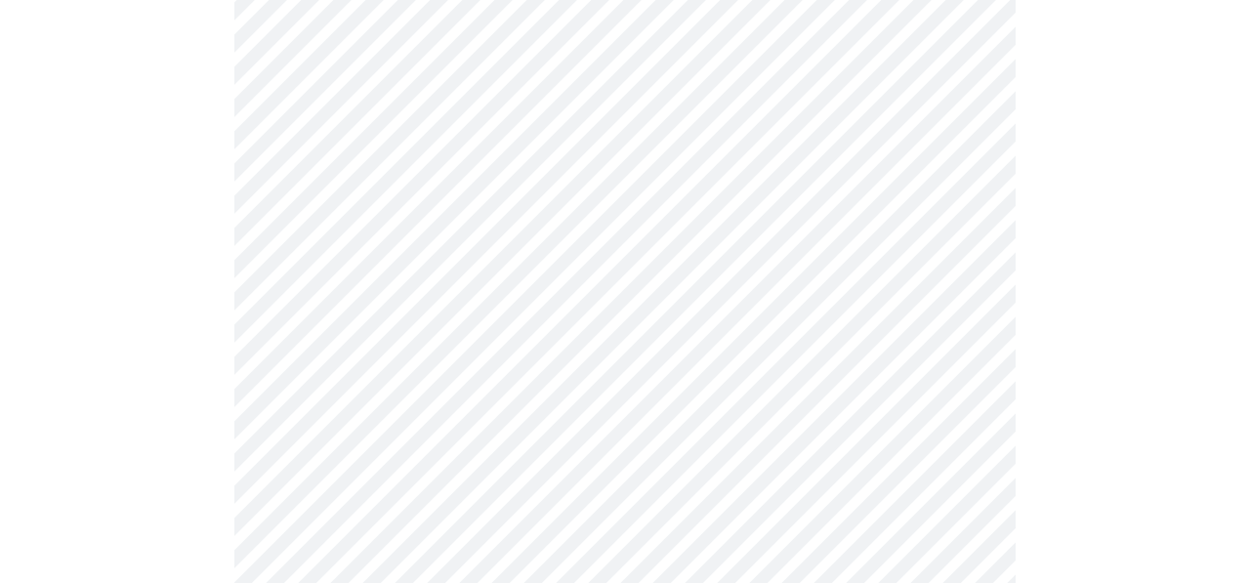
scroll to position [1178, 0]
click at [438, 291] on body "MyMenopauseRx Appointments Messaging Labs Uploads Medications Community Refer a…" at bounding box center [625, 131] width 1235 height 2603
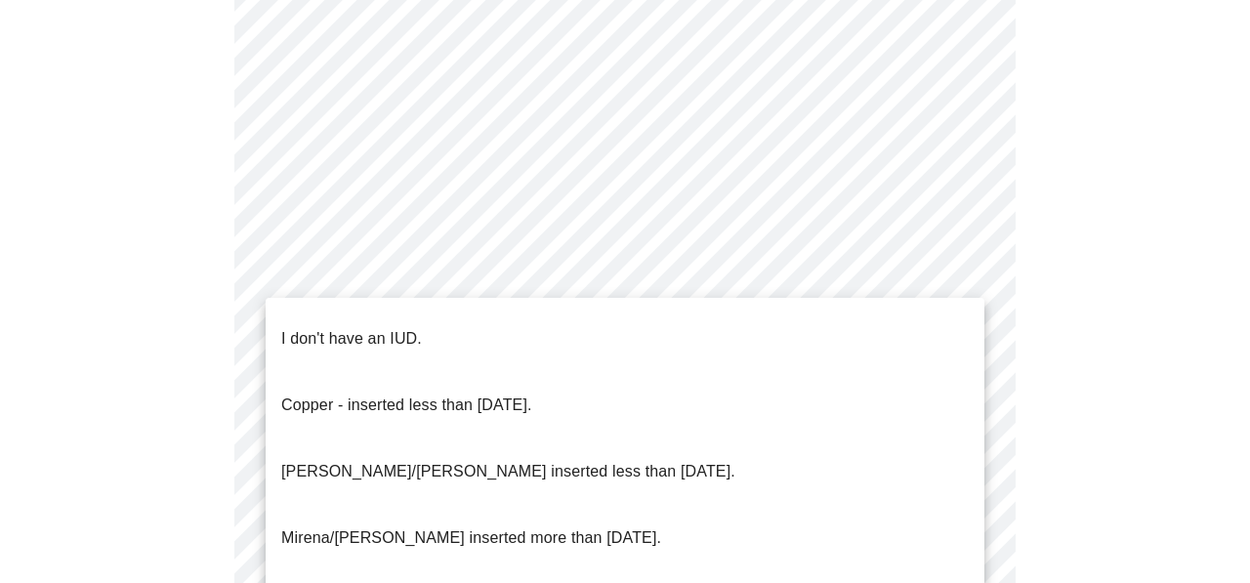
click at [425, 328] on li "I don't have an IUD." at bounding box center [625, 339] width 719 height 66
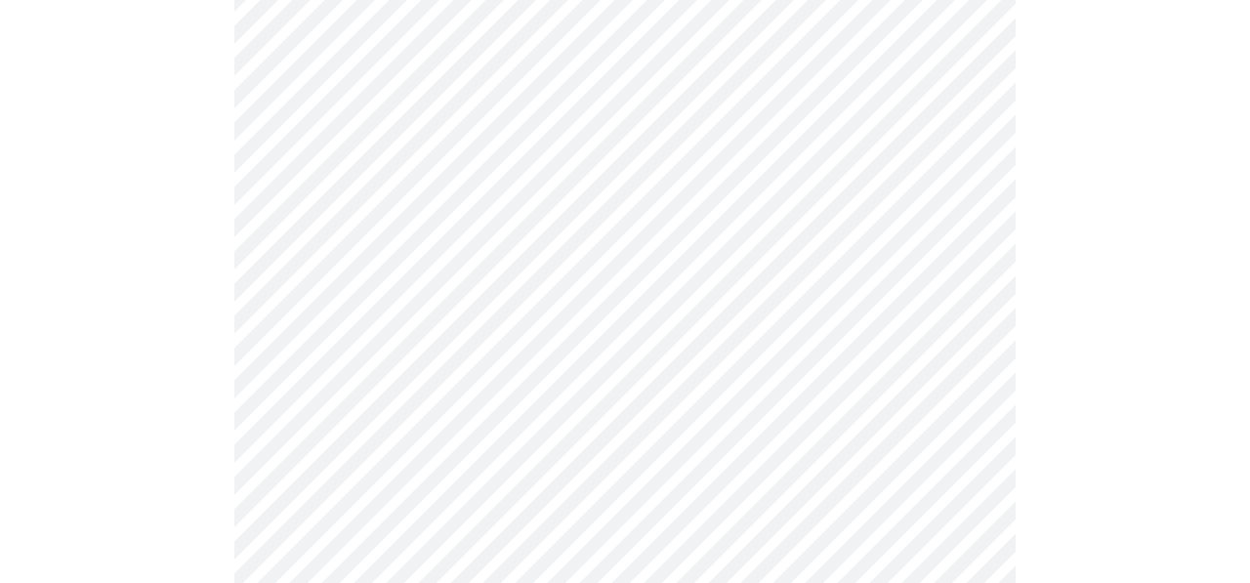
click at [490, 163] on body "MyMenopauseRx Appointments Messaging Labs Uploads Medications Community Refer a…" at bounding box center [625, 126] width 1235 height 2592
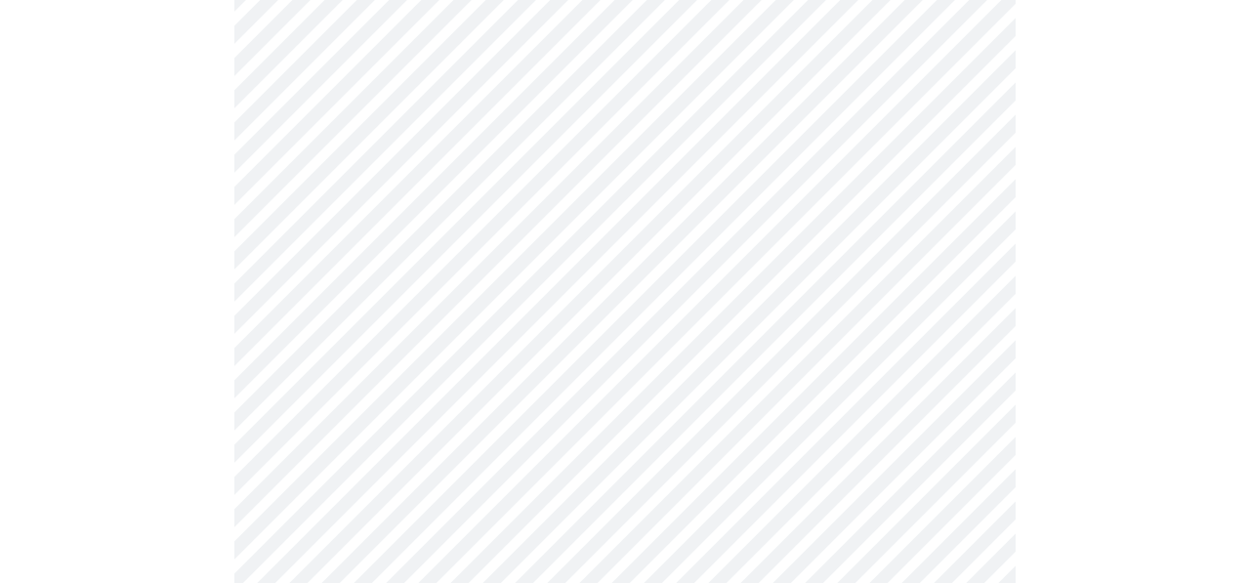
click at [460, 443] on body "MyMenopauseRx Appointments Messaging Labs Uploads Medications Community Refer a…" at bounding box center [625, 126] width 1235 height 2592
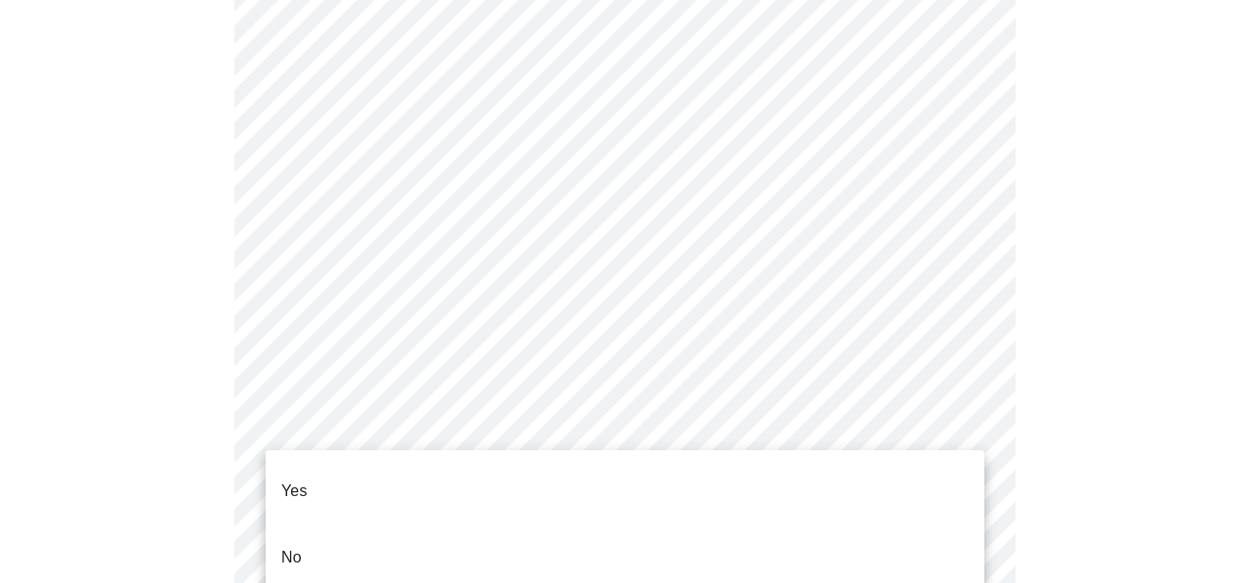
click at [435, 483] on li "Yes" at bounding box center [625, 491] width 719 height 66
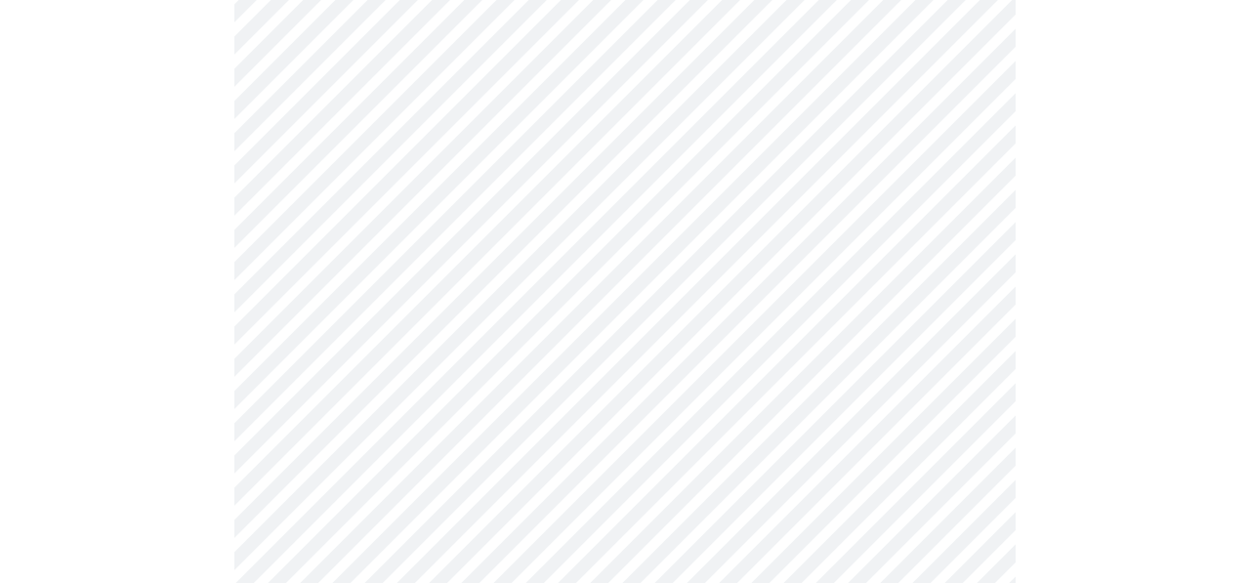
scroll to position [5297, 0]
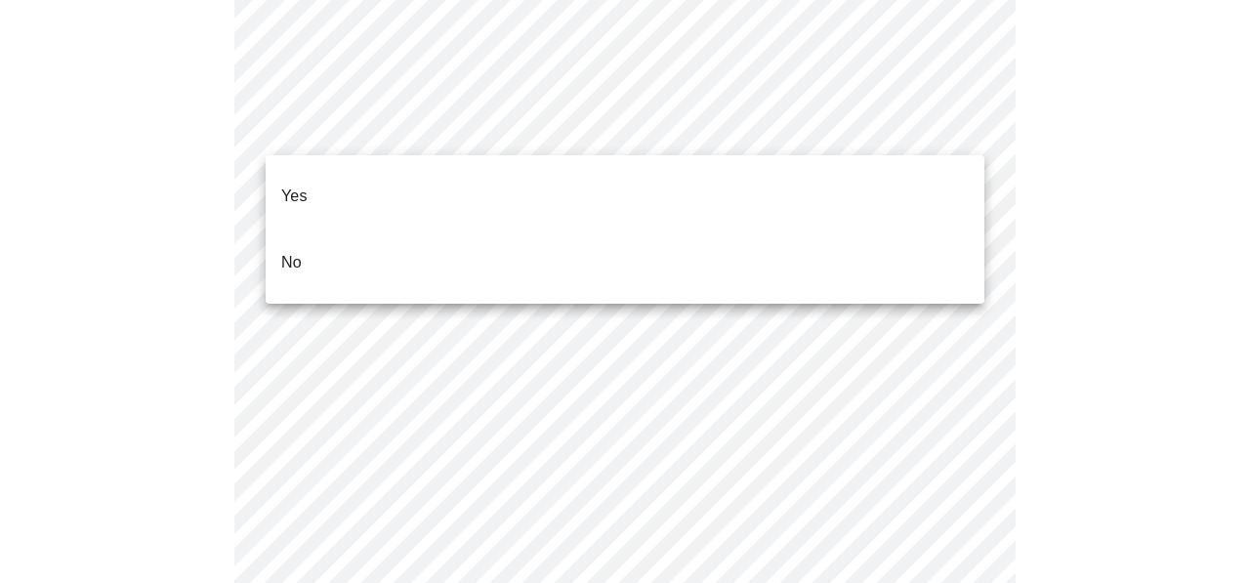
click at [667, 230] on li "No" at bounding box center [625, 263] width 719 height 66
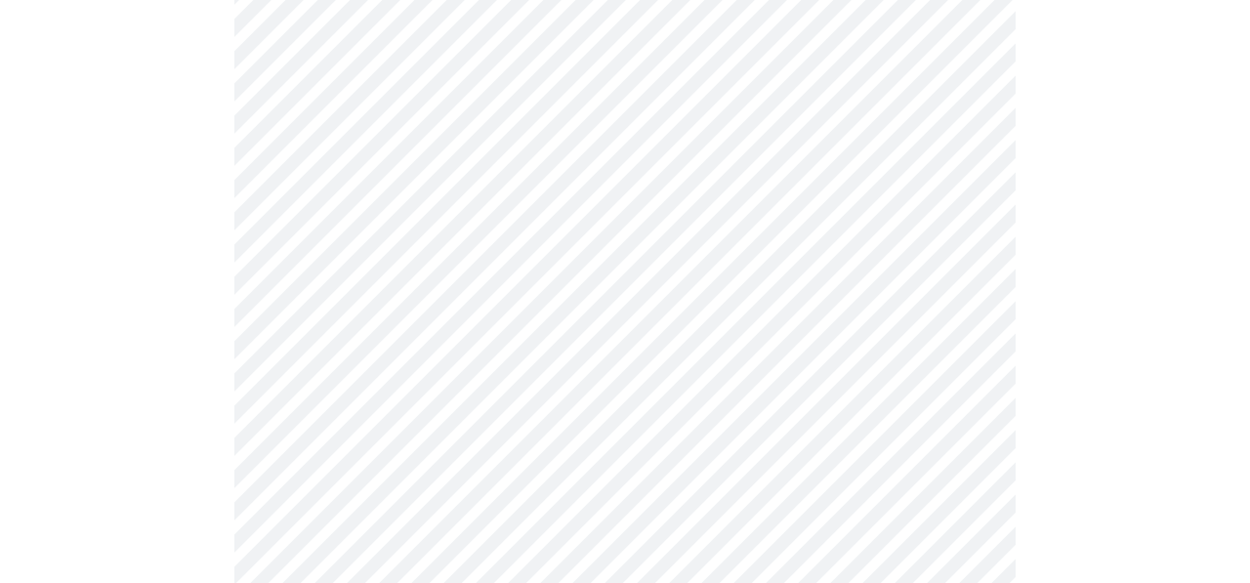
scroll to position [1214, 0]
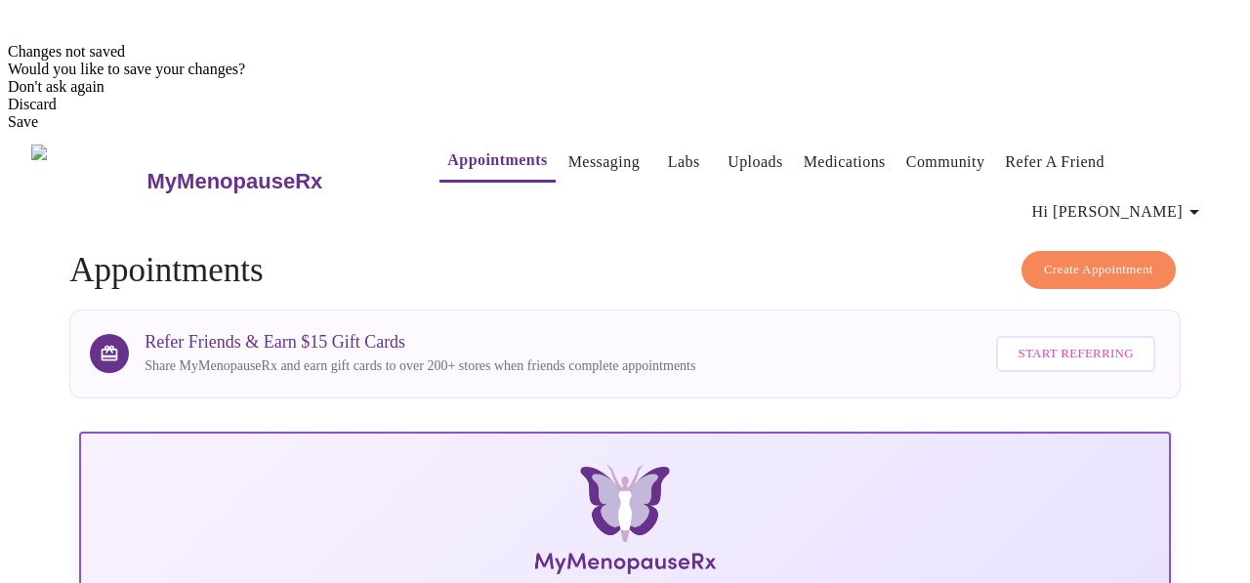
scroll to position [556, 0]
